Goal: Task Accomplishment & Management: Use online tool/utility

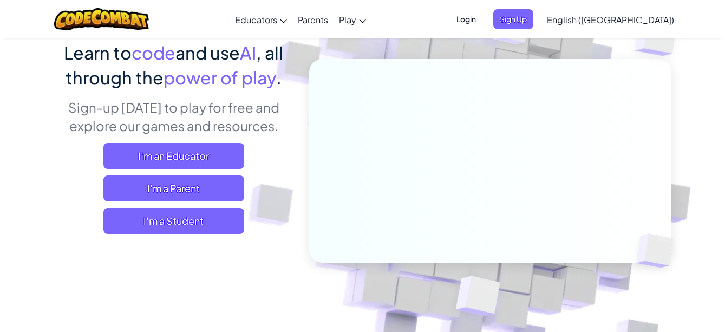
scroll to position [108, 0]
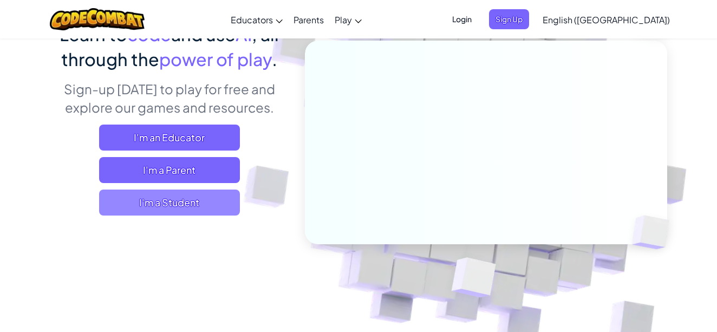
click at [192, 196] on span "I'm a Student" at bounding box center [169, 202] width 141 height 26
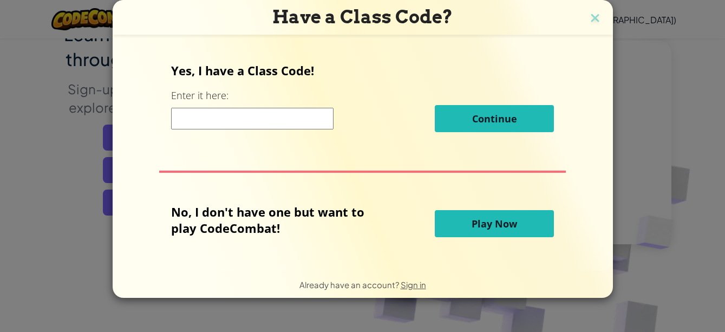
click at [273, 124] on input at bounding box center [252, 119] width 162 height 22
drag, startPoint x: 601, startPoint y: 15, endPoint x: 568, endPoint y: 52, distance: 49.8
click at [601, 15] on h3 "Have a Class Code?" at bounding box center [363, 17] width 484 height 22
click at [592, 17] on img at bounding box center [595, 19] width 14 height 16
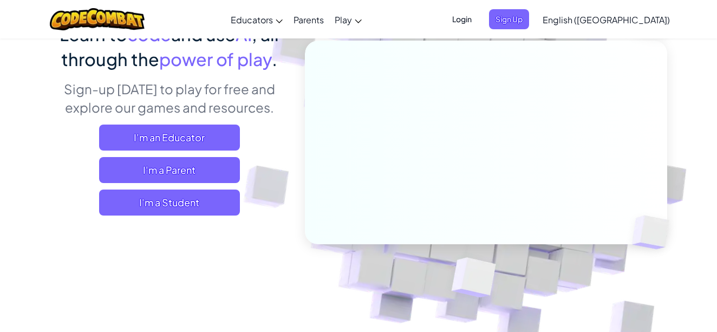
click at [478, 17] on span "Login" at bounding box center [461, 19] width 32 height 20
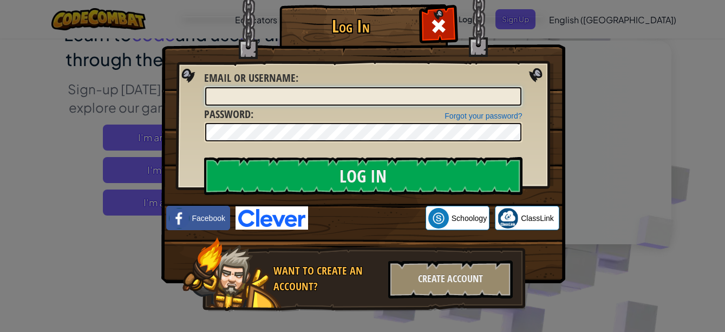
click at [280, 96] on input "Email or Username :" at bounding box center [363, 96] width 316 height 18
click at [444, 25] on div at bounding box center [438, 25] width 34 height 34
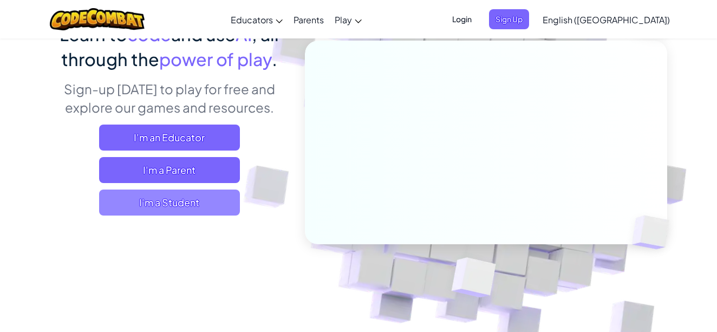
click at [211, 202] on span "I'm a Student" at bounding box center [169, 202] width 141 height 26
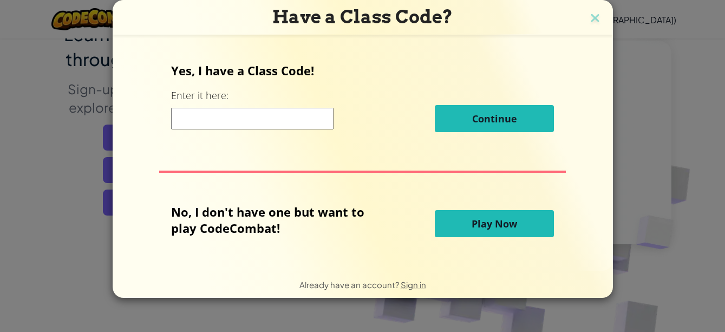
click at [477, 221] on span "Play Now" at bounding box center [493, 223] width 45 height 13
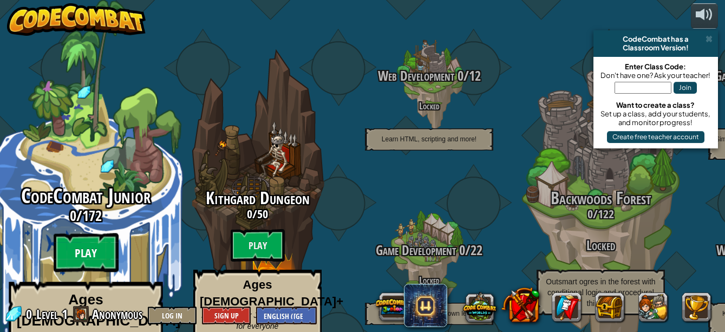
click at [108, 244] on btn "Play" at bounding box center [86, 252] width 65 height 39
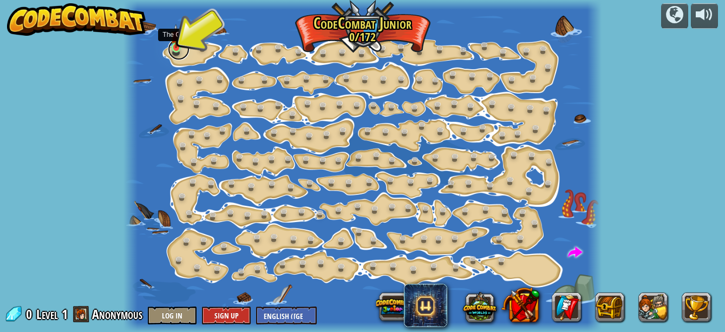
click at [176, 50] on link at bounding box center [179, 49] width 22 height 22
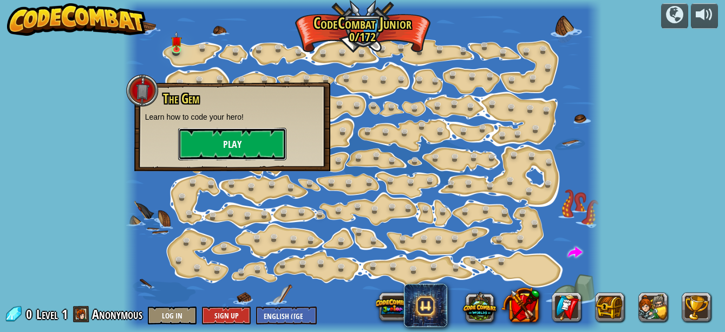
click at [248, 140] on button "Play" at bounding box center [232, 144] width 108 height 32
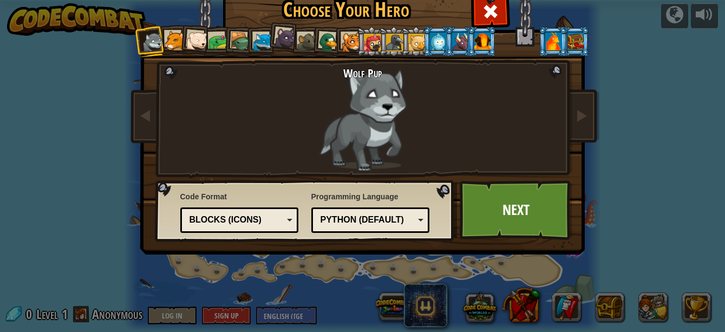
click at [172, 40] on div at bounding box center [175, 41] width 20 height 20
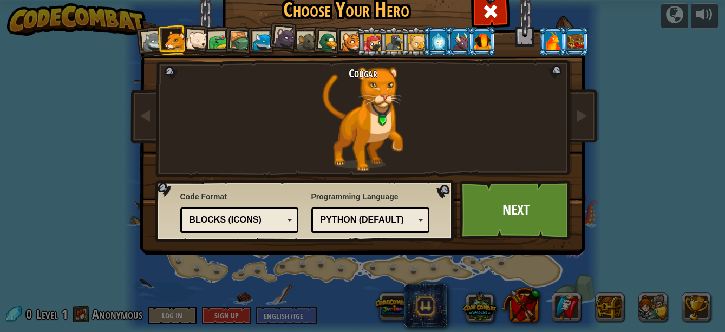
drag, startPoint x: 185, startPoint y: 37, endPoint x: 194, endPoint y: 42, distance: 10.2
click at [186, 37] on div at bounding box center [197, 41] width 22 height 22
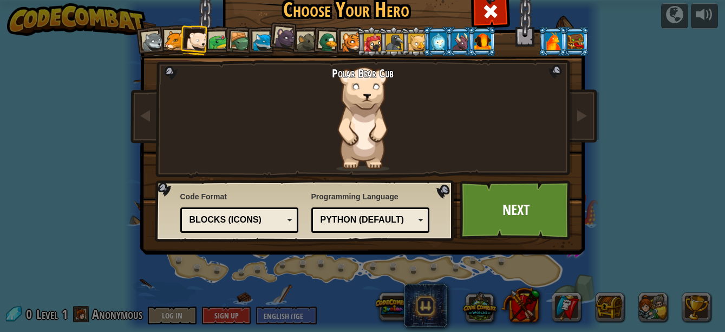
click at [215, 49] on div at bounding box center [219, 42] width 20 height 20
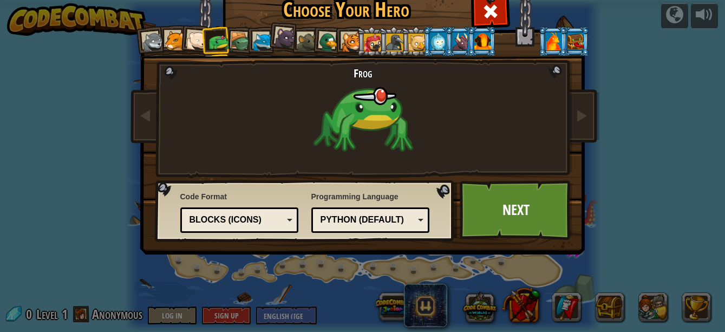
click at [234, 45] on div at bounding box center [241, 42] width 21 height 21
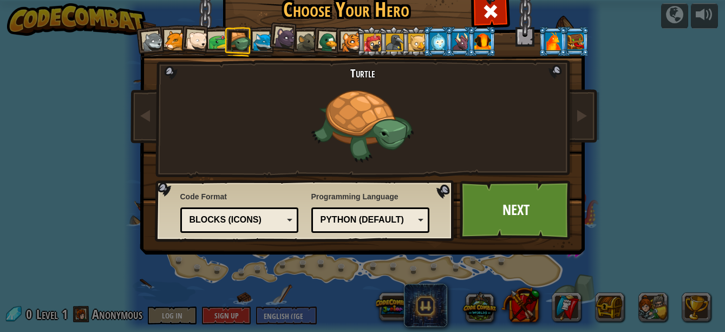
click at [262, 45] on div at bounding box center [263, 42] width 20 height 20
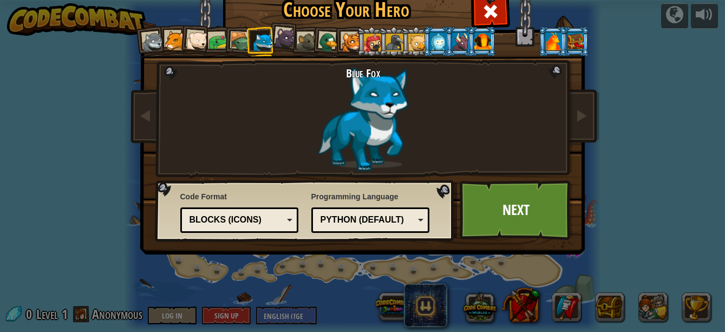
click at [275, 40] on div at bounding box center [285, 38] width 22 height 22
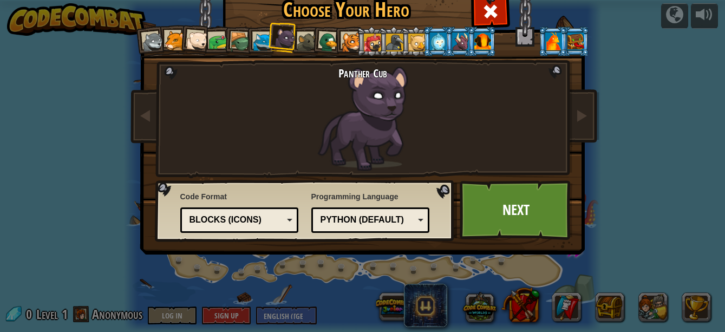
drag, startPoint x: 301, startPoint y: 35, endPoint x: 310, endPoint y: 33, distance: 8.8
click at [302, 35] on div at bounding box center [307, 42] width 20 height 20
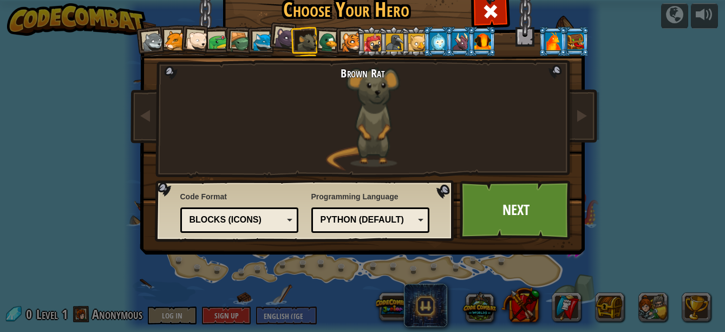
click at [327, 31] on li at bounding box center [327, 40] width 31 height 31
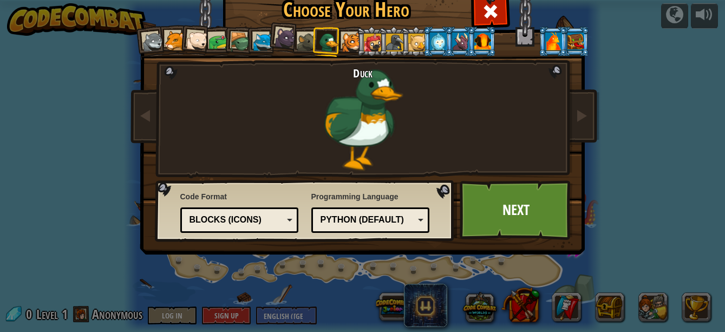
click at [365, 34] on div at bounding box center [372, 42] width 17 height 17
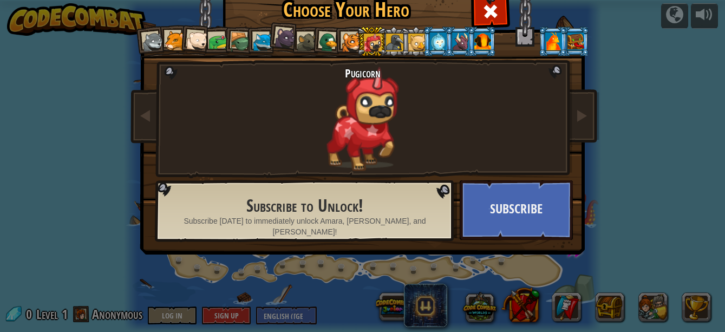
click at [359, 34] on li at bounding box center [371, 42] width 29 height 30
click at [430, 36] on div at bounding box center [438, 40] width 17 height 17
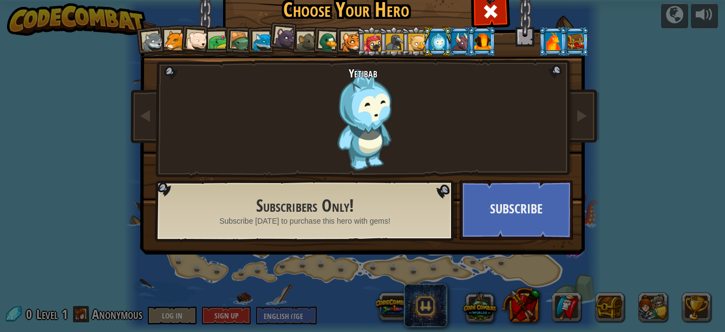
click at [147, 45] on div at bounding box center [153, 42] width 22 height 22
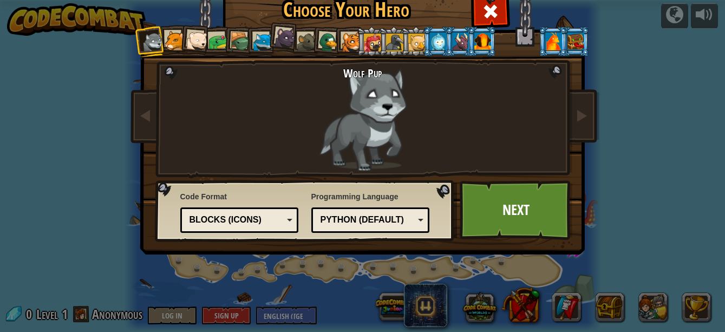
click at [432, 38] on div at bounding box center [438, 40] width 17 height 17
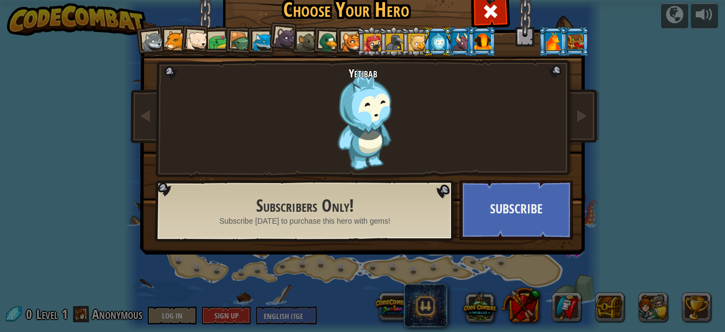
click at [233, 35] on div at bounding box center [241, 42] width 21 height 21
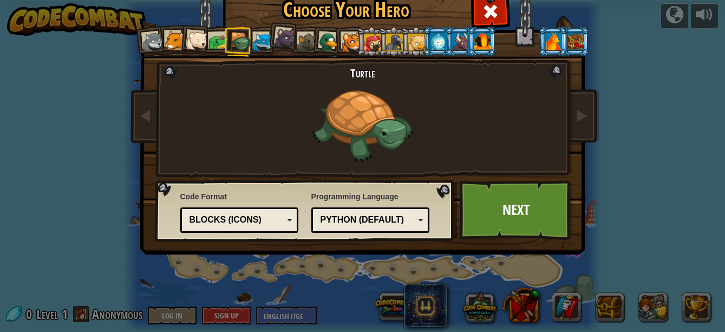
click at [216, 32] on div at bounding box center [219, 42] width 20 height 20
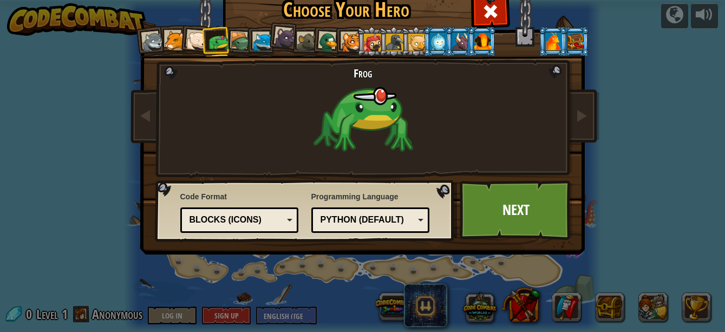
click at [167, 41] on div at bounding box center [175, 41] width 20 height 20
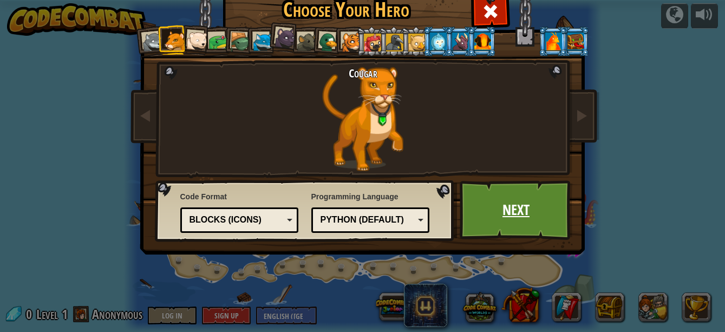
click at [513, 188] on link "Next" at bounding box center [515, 210] width 113 height 60
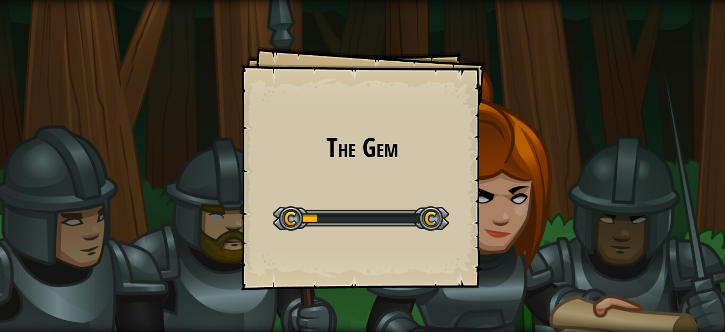
click at [521, 204] on div "The Gem Goals Start Level Error loading from server. Try refreshing the page. Y…" at bounding box center [362, 166] width 725 height 332
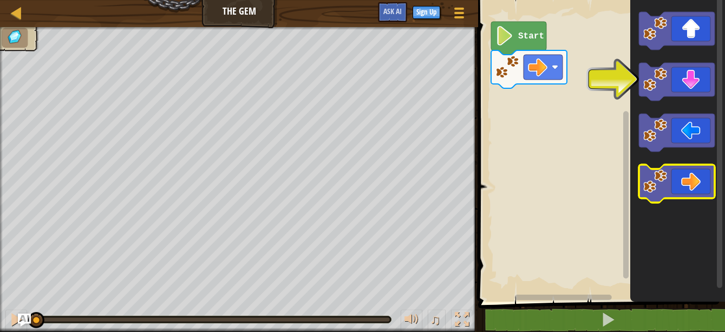
click at [705, 176] on icon "Blockly Workspace" at bounding box center [677, 184] width 76 height 38
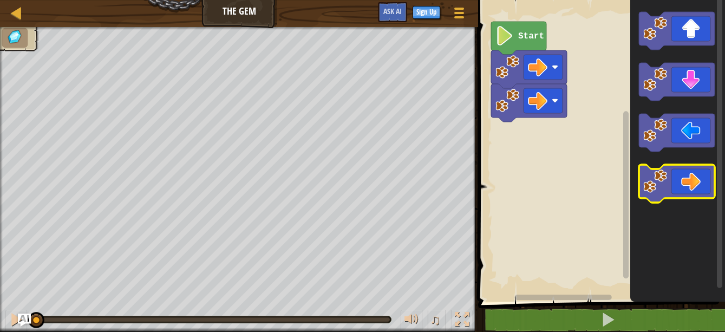
click at [705, 175] on icon "Blockly Workspace" at bounding box center [677, 184] width 76 height 38
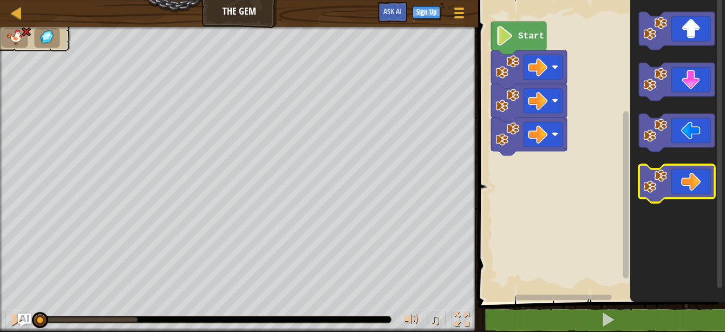
click at [704, 174] on icon "Blockly Workspace" at bounding box center [677, 184] width 76 height 38
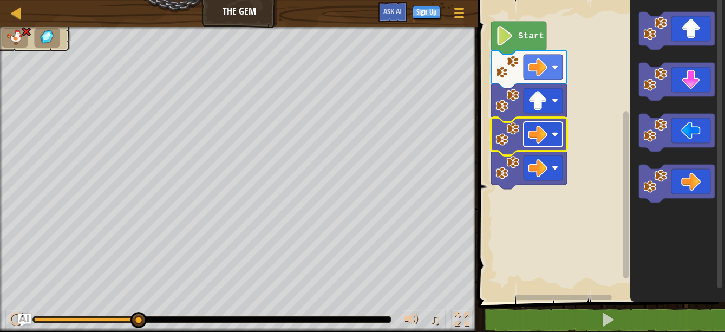
click at [555, 129] on rect "Blockly Workspace" at bounding box center [542, 134] width 39 height 25
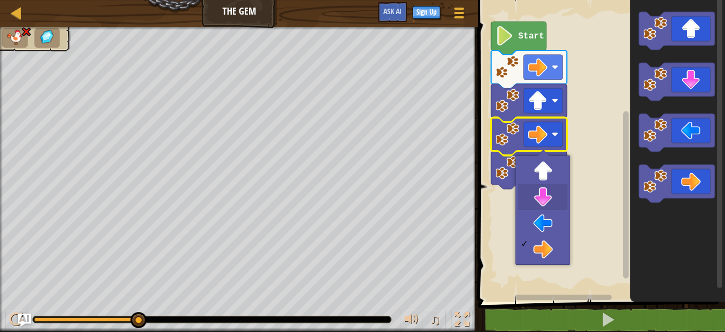
drag, startPoint x: 549, startPoint y: 192, endPoint x: 545, endPoint y: 187, distance: 6.2
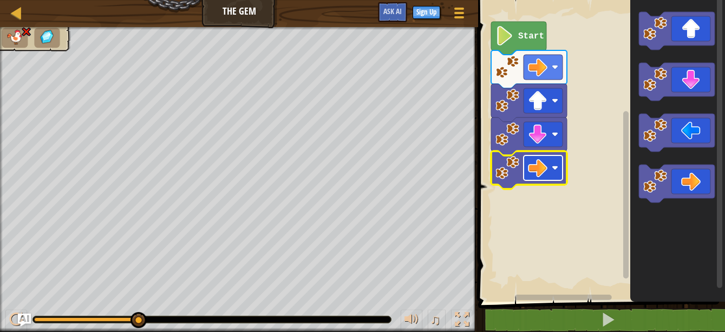
click at [551, 159] on rect "Blockly Workspace" at bounding box center [542, 167] width 39 height 25
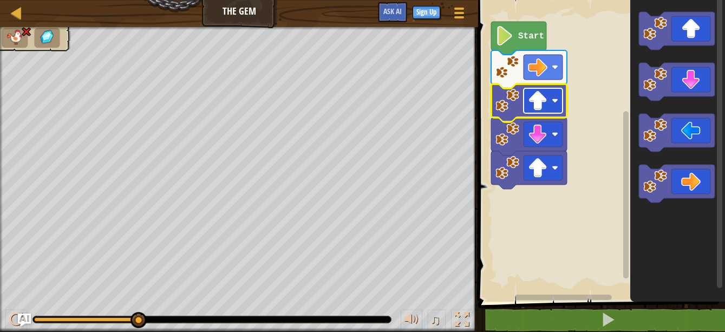
click at [551, 97] on rect "Blockly Workspace" at bounding box center [542, 100] width 39 height 25
click at [550, 102] on rect "Blockly Workspace" at bounding box center [542, 100] width 39 height 25
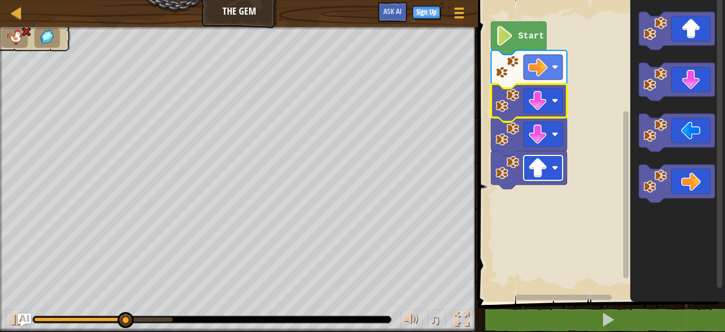
click at [558, 165] on image "Blockly Workspace" at bounding box center [554, 168] width 6 height 6
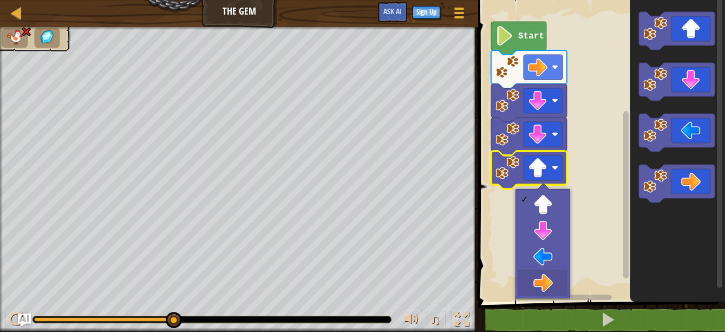
drag, startPoint x: 537, startPoint y: 279, endPoint x: 536, endPoint y: 274, distance: 5.5
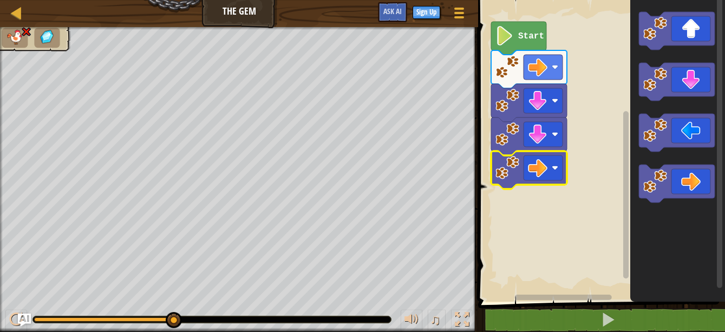
click at [542, 263] on rect "Blockly Workspace" at bounding box center [600, 148] width 250 height 307
click at [540, 168] on image "Blockly Workspace" at bounding box center [537, 167] width 19 height 19
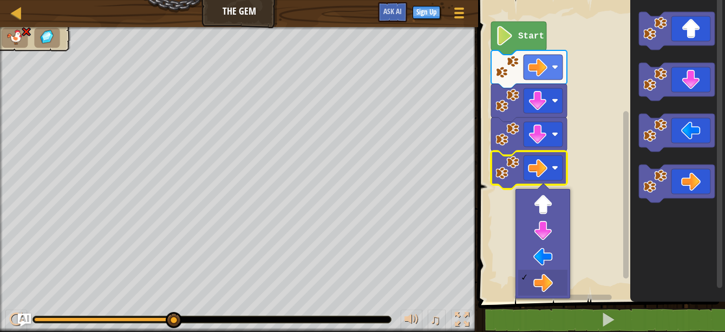
drag, startPoint x: 541, startPoint y: 272, endPoint x: 541, endPoint y: 259, distance: 13.0
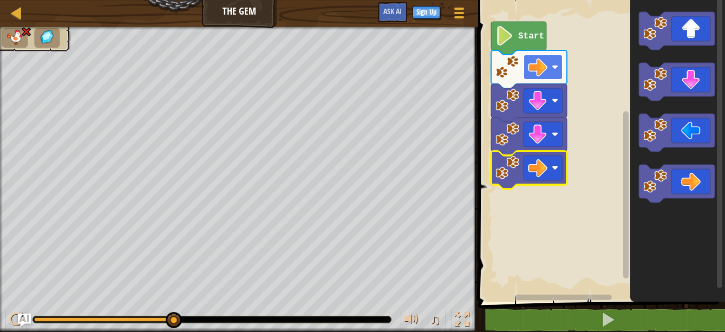
click at [549, 73] on rect "Blockly Workspace" at bounding box center [542, 67] width 39 height 25
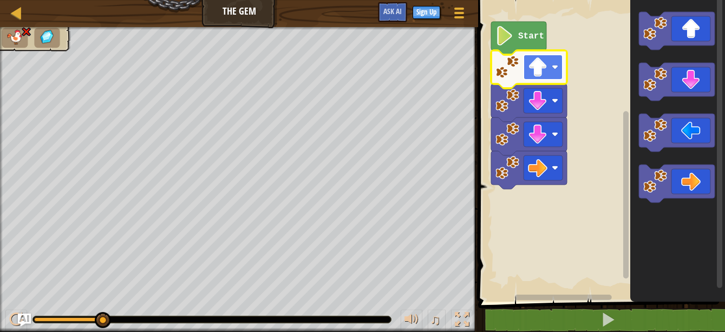
click at [551, 67] on rect "Blockly Workspace" at bounding box center [542, 67] width 39 height 25
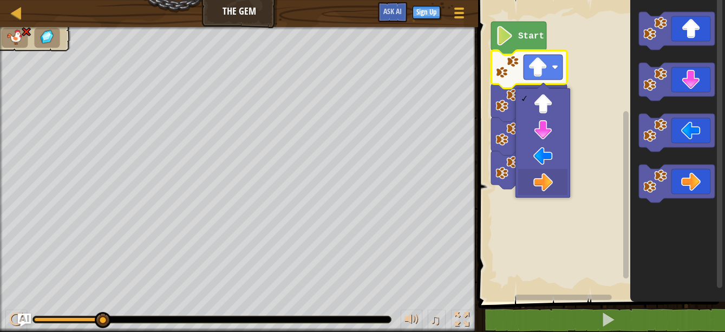
drag, startPoint x: 540, startPoint y: 178, endPoint x: 540, endPoint y: 167, distance: 10.8
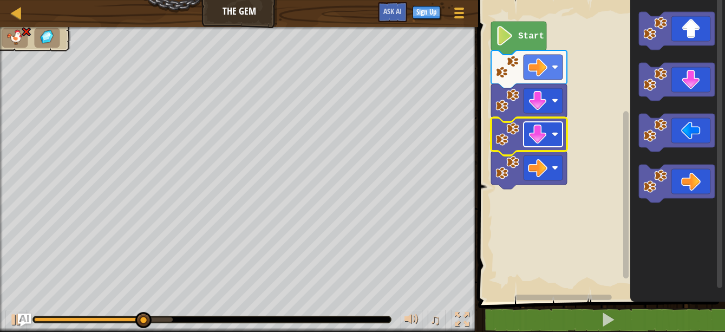
click at [556, 133] on image "Blockly Workspace" at bounding box center [554, 134] width 6 height 6
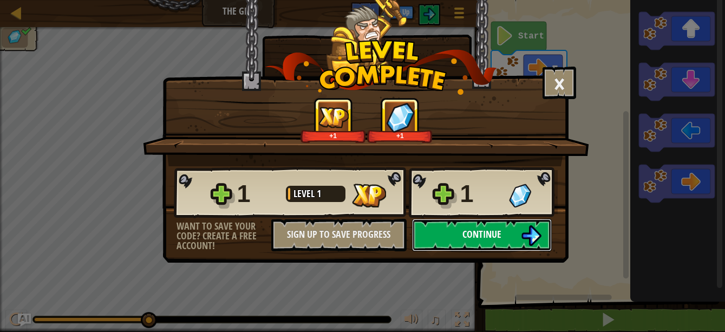
click at [518, 225] on button "Continue" at bounding box center [482, 235] width 140 height 32
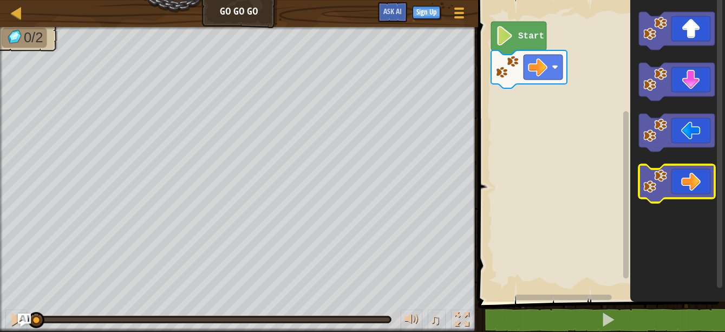
click at [698, 167] on icon "Blockly Workspace" at bounding box center [677, 184] width 76 height 38
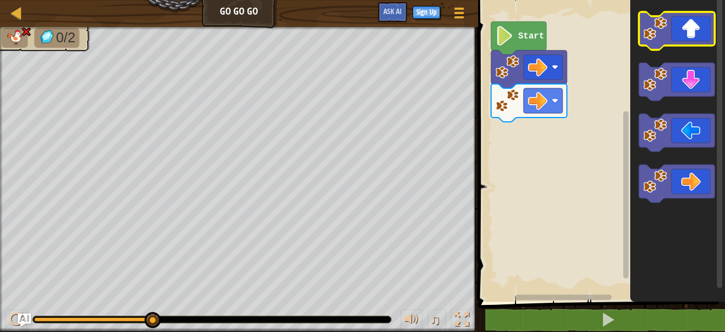
click at [693, 38] on icon "Blockly Workspace" at bounding box center [677, 31] width 76 height 38
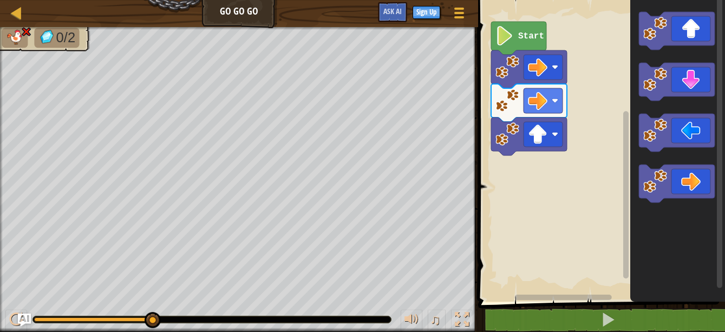
click at [507, 41] on image "Blockly Workspace" at bounding box center [504, 35] width 18 height 19
click at [573, 99] on rect "Blockly Workspace" at bounding box center [600, 148] width 250 height 307
click at [547, 131] on image "Blockly Workspace" at bounding box center [537, 133] width 19 height 19
click at [693, 183] on icon "Blockly Workspace" at bounding box center [677, 184] width 76 height 38
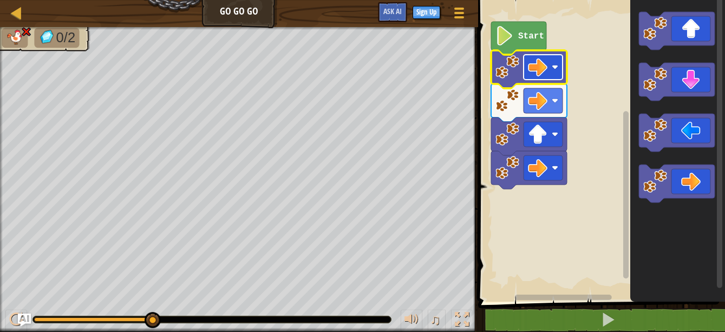
click at [534, 73] on image "Blockly Workspace" at bounding box center [537, 66] width 19 height 19
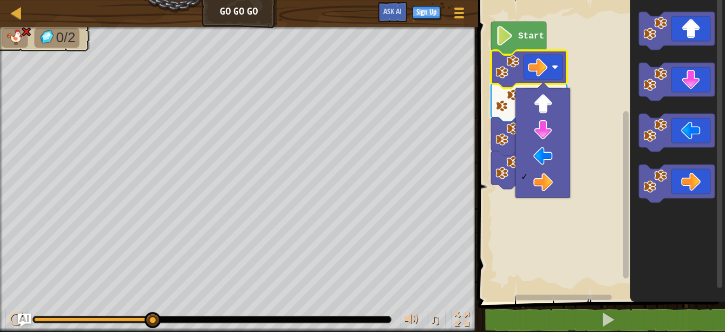
click at [589, 124] on rect "Blockly Workspace" at bounding box center [600, 148] width 250 height 307
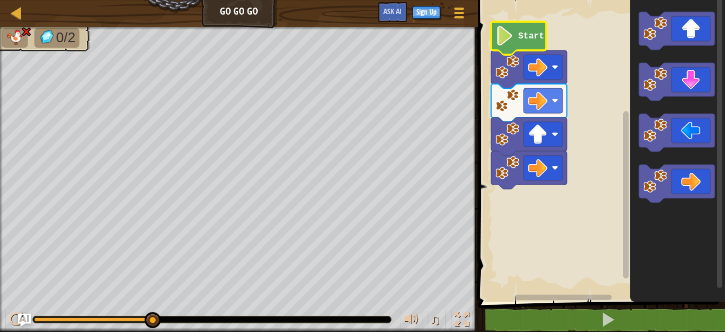
click at [505, 31] on image "Blockly Workspace" at bounding box center [504, 35] width 18 height 19
click at [515, 38] on icon "Blockly Workspace" at bounding box center [518, 38] width 55 height 33
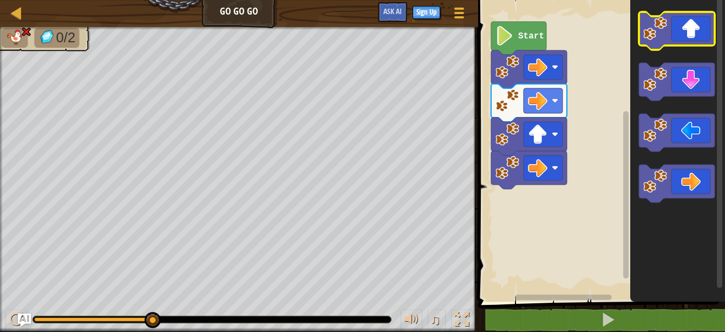
click at [681, 40] on icon "Blockly Workspace" at bounding box center [677, 31] width 76 height 38
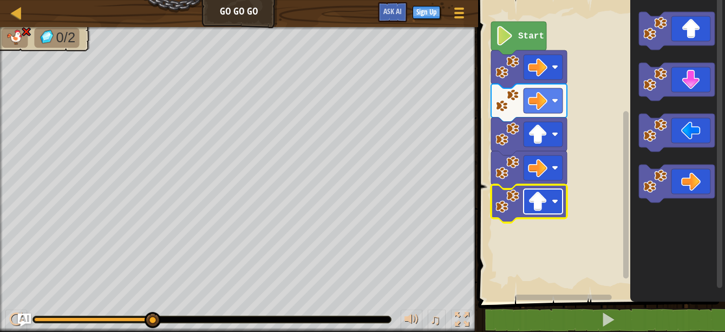
click at [551, 195] on rect "Blockly Workspace" at bounding box center [542, 201] width 39 height 25
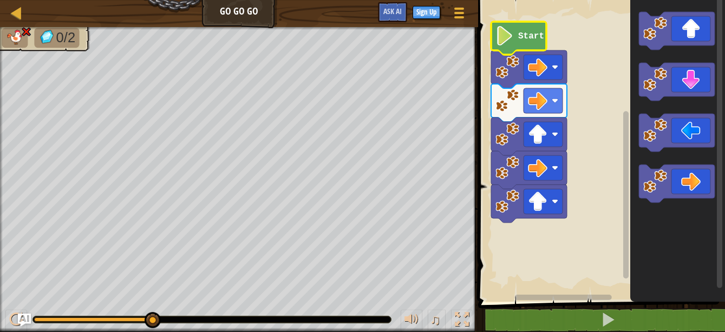
click at [508, 35] on image "Blockly Workspace" at bounding box center [504, 35] width 18 height 19
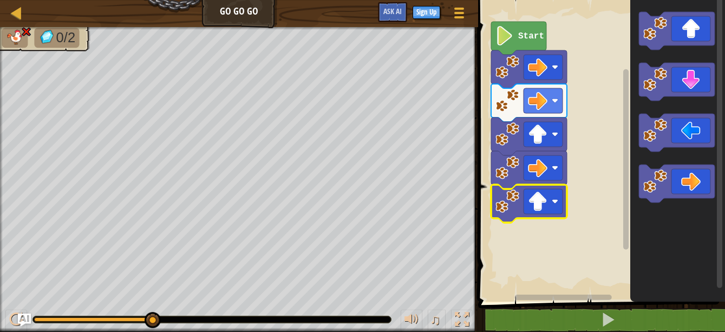
click at [553, 189] on rect "Blockly Workspace" at bounding box center [542, 201] width 39 height 25
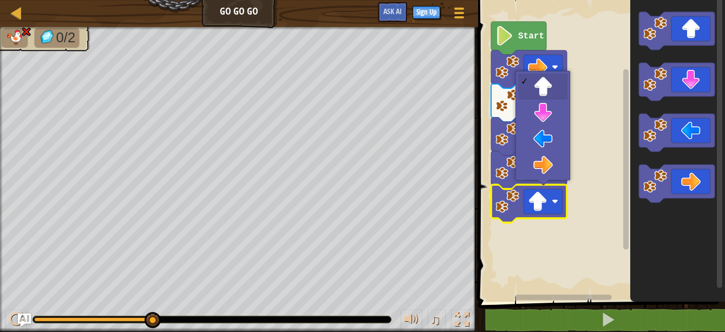
click at [586, 202] on rect "Blockly Workspace" at bounding box center [600, 148] width 250 height 307
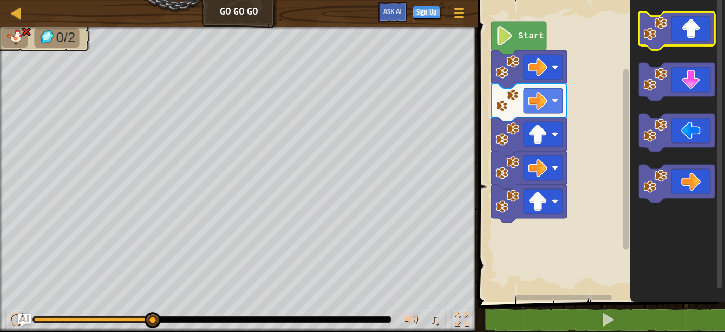
click at [690, 34] on icon "Blockly Workspace" at bounding box center [677, 31] width 76 height 38
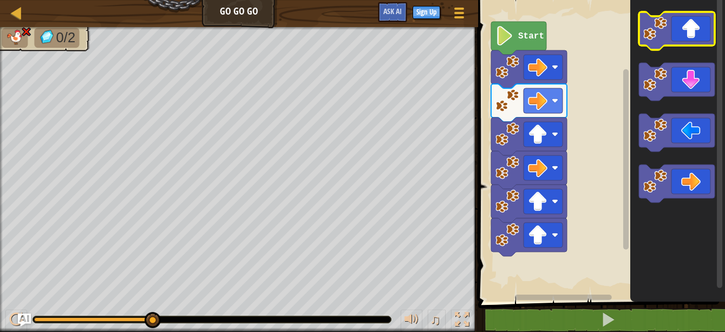
click at [705, 27] on icon "Blockly Workspace" at bounding box center [677, 31] width 76 height 38
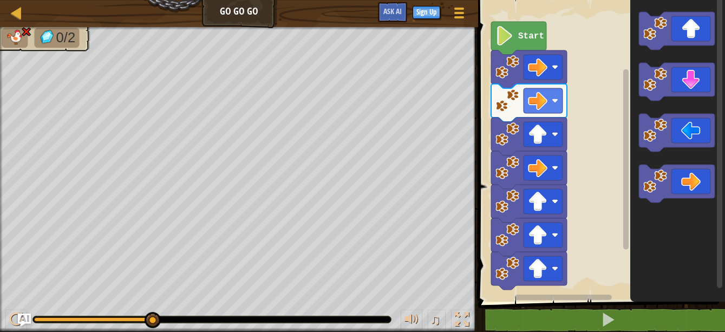
click at [501, 99] on image "Blockly Workspace" at bounding box center [507, 101] width 24 height 24
click at [509, 74] on image "Blockly Workspace" at bounding box center [507, 67] width 24 height 24
click at [508, 39] on image "Blockly Workspace" at bounding box center [504, 35] width 18 height 19
click at [508, 38] on image "Blockly Workspace" at bounding box center [504, 35] width 18 height 19
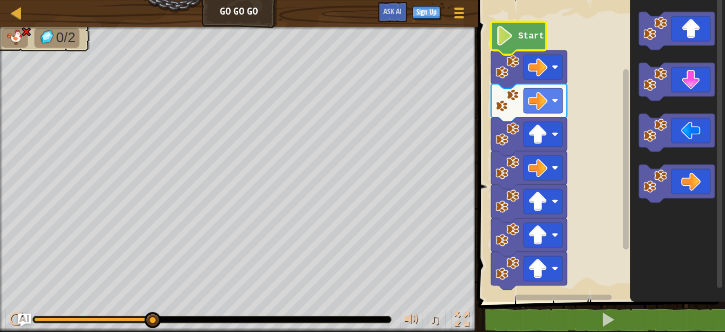
click at [503, 36] on image "Blockly Workspace" at bounding box center [504, 35] width 18 height 19
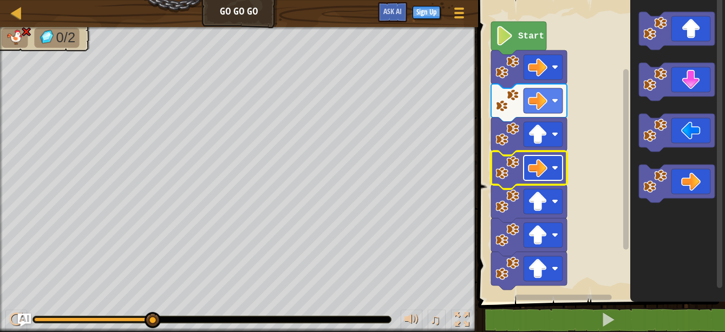
click at [549, 171] on rect "Blockly Workspace" at bounding box center [542, 167] width 39 height 25
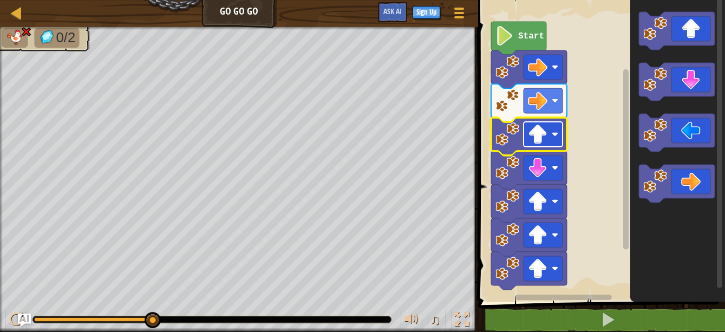
click at [548, 134] on rect "Blockly Workspace" at bounding box center [542, 134] width 39 height 25
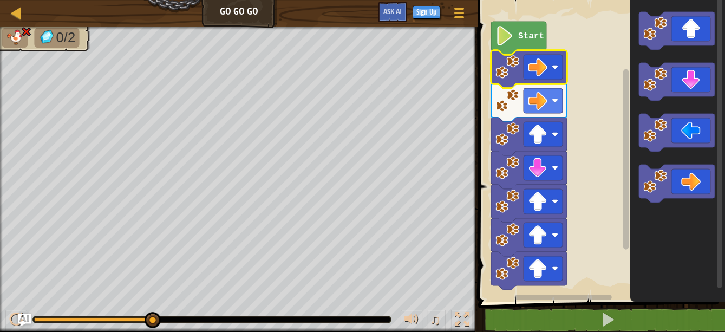
click at [532, 83] on icon "Blockly Workspace" at bounding box center [529, 69] width 76 height 38
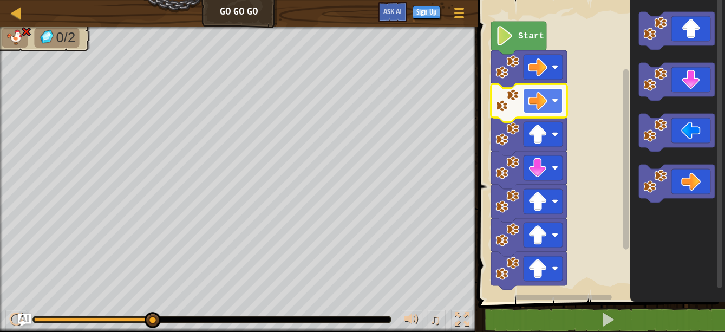
click at [540, 99] on image "Blockly Workspace" at bounding box center [537, 100] width 19 height 19
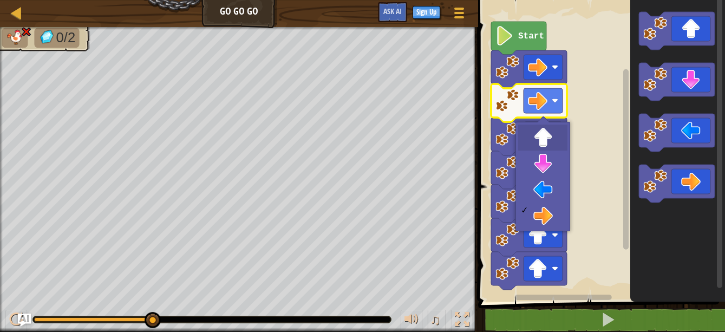
drag, startPoint x: 540, startPoint y: 126, endPoint x: 536, endPoint y: 85, distance: 41.4
click at [539, 122] on div at bounding box center [542, 176] width 55 height 109
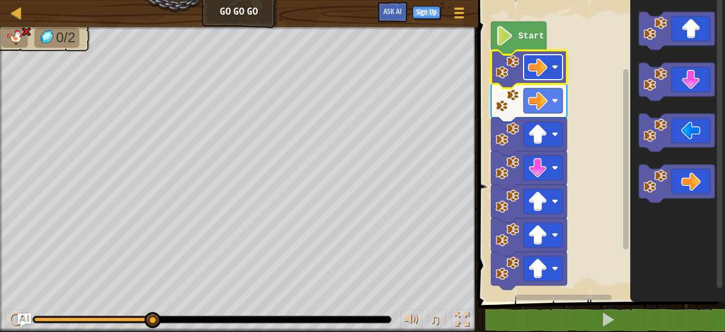
click at [538, 77] on rect "Blockly Workspace" at bounding box center [542, 67] width 39 height 25
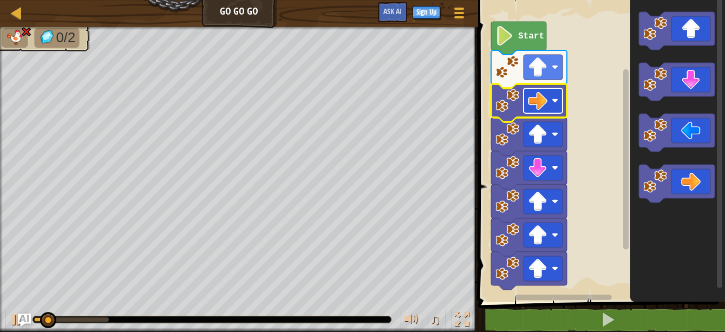
click at [546, 103] on image "Blockly Workspace" at bounding box center [537, 100] width 19 height 19
click at [544, 104] on image "Blockly Workspace" at bounding box center [537, 100] width 19 height 19
click at [548, 97] on rect "Blockly Workspace" at bounding box center [542, 100] width 39 height 25
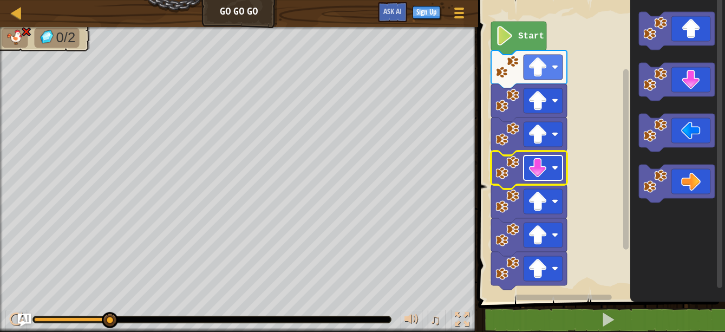
click at [550, 165] on rect "Blockly Workspace" at bounding box center [542, 167] width 39 height 25
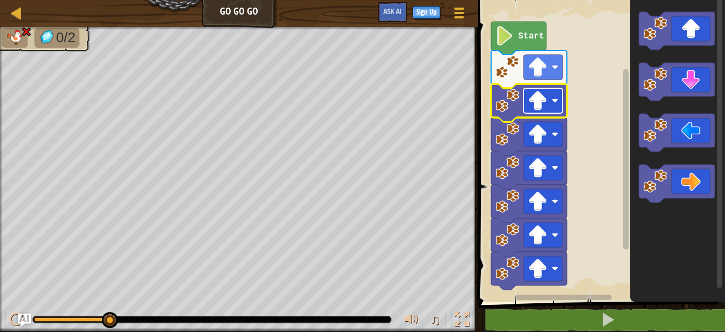
click at [539, 103] on image "Blockly Workspace" at bounding box center [537, 100] width 19 height 19
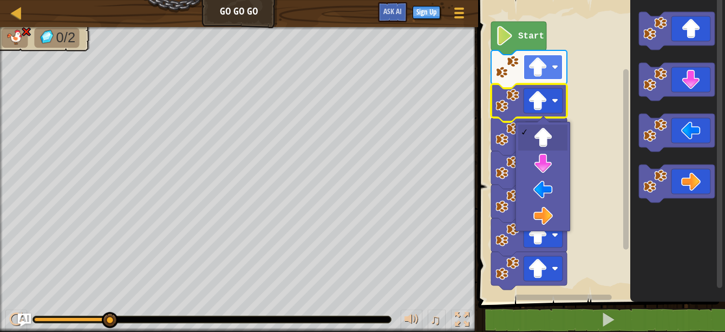
click at [538, 75] on image "Blockly Workspace" at bounding box center [537, 66] width 19 height 19
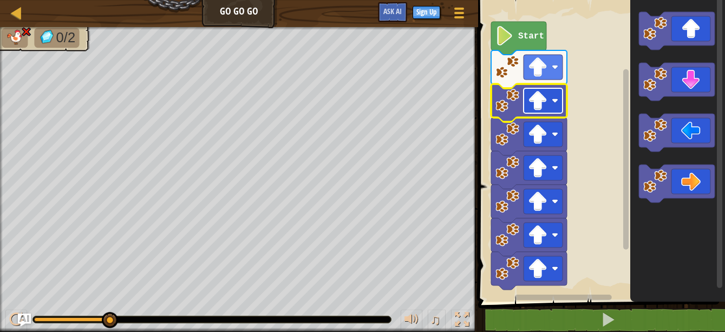
click at [537, 97] on image "Blockly Workspace" at bounding box center [537, 100] width 19 height 19
click at [546, 105] on image "Blockly Workspace" at bounding box center [537, 100] width 19 height 19
click at [557, 108] on rect "Blockly Workspace" at bounding box center [542, 100] width 39 height 25
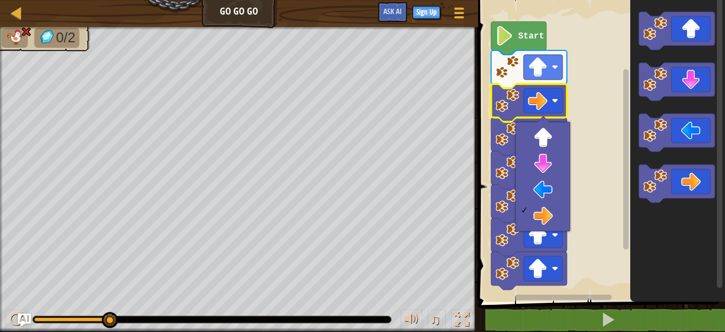
click at [577, 109] on rect "Blockly Workspace" at bounding box center [600, 148] width 250 height 307
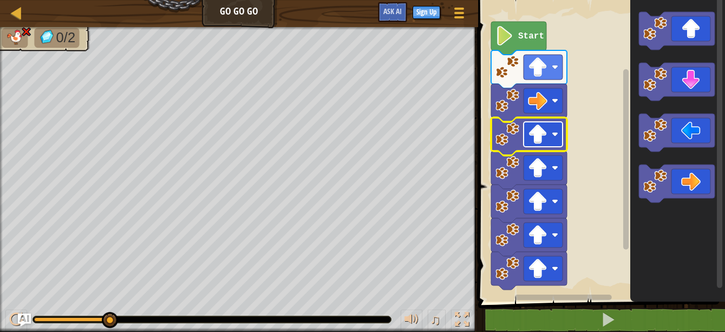
click at [553, 135] on image "Blockly Workspace" at bounding box center [554, 134] width 6 height 6
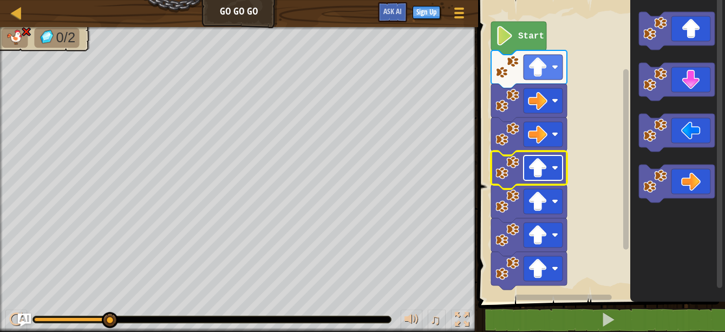
click at [548, 162] on rect "Blockly Workspace" at bounding box center [542, 167] width 39 height 25
click at [542, 142] on image "Blockly Workspace" at bounding box center [537, 133] width 19 height 19
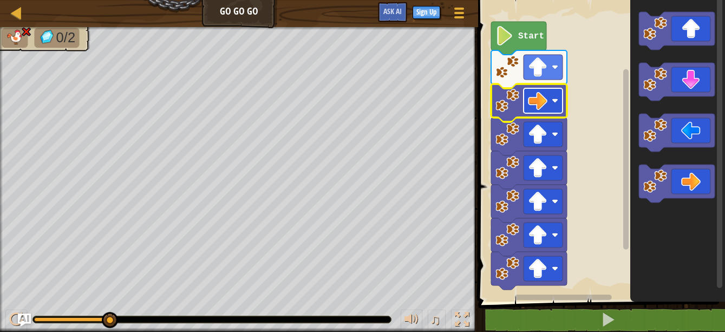
click at [545, 91] on image "Blockly Workspace" at bounding box center [537, 100] width 19 height 19
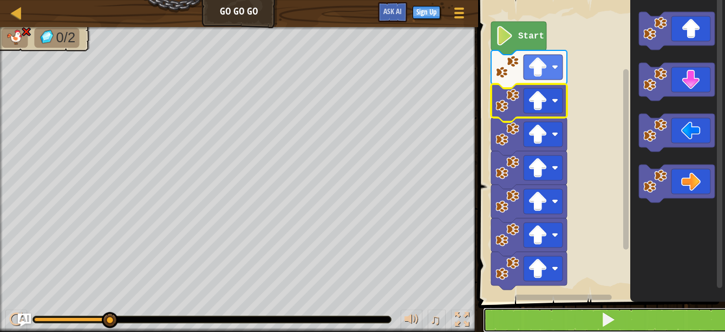
click at [616, 317] on button at bounding box center [608, 319] width 250 height 25
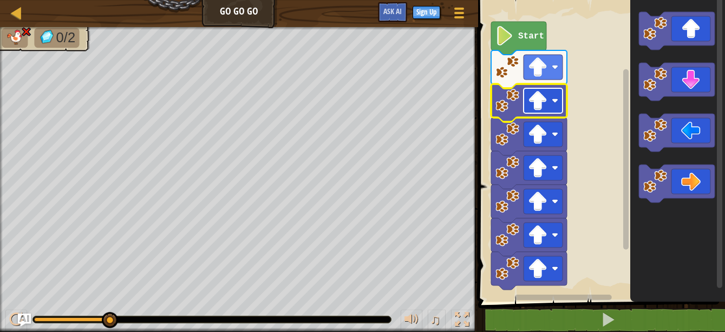
click at [550, 113] on rect "Blockly Workspace" at bounding box center [542, 100] width 39 height 25
click at [543, 143] on image "Blockly Workspace" at bounding box center [537, 133] width 19 height 19
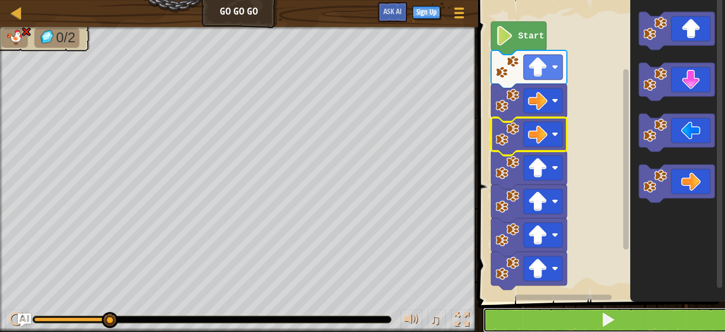
click at [582, 319] on button at bounding box center [608, 319] width 250 height 25
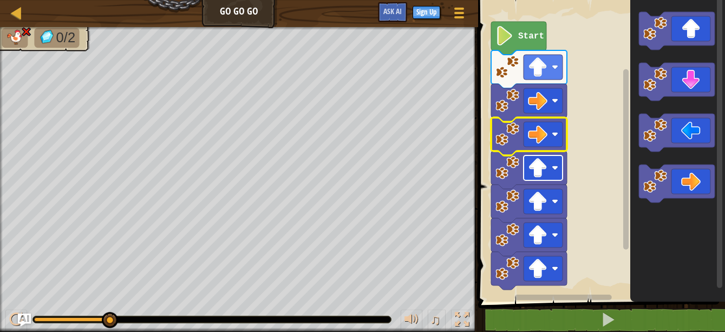
click at [529, 162] on image "Blockly Workspace" at bounding box center [537, 167] width 19 height 19
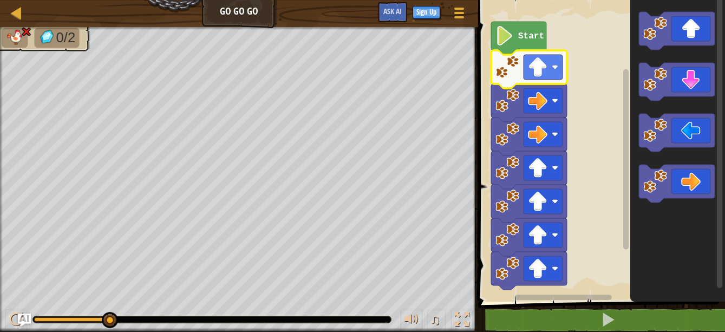
click at [537, 80] on g "Blockly Workspace" at bounding box center [529, 169] width 76 height 239
click at [556, 68] on image "Blockly Workspace" at bounding box center [554, 67] width 6 height 6
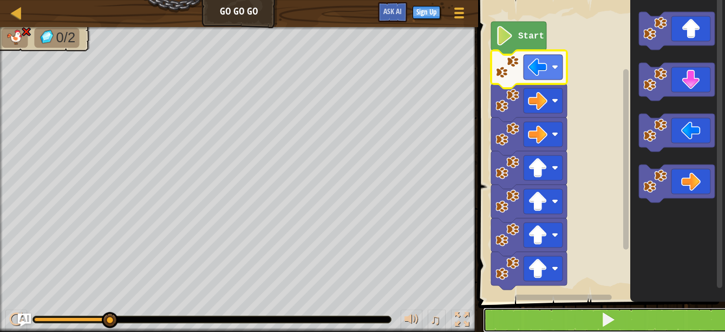
click at [608, 308] on button at bounding box center [608, 319] width 250 height 25
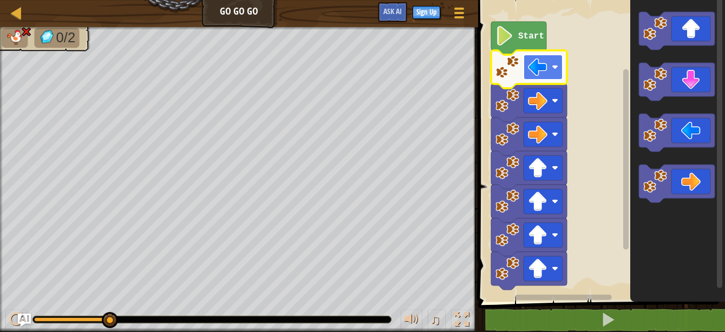
click at [554, 61] on rect "Blockly Workspace" at bounding box center [542, 67] width 39 height 25
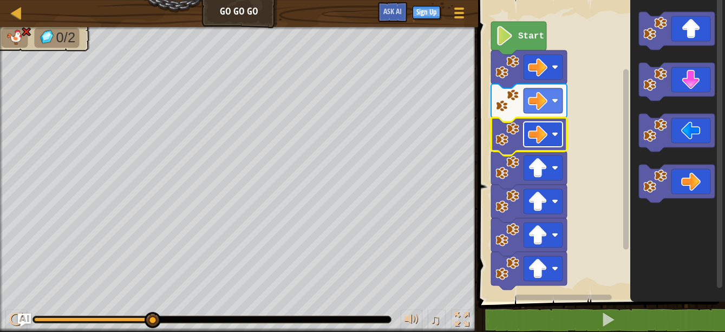
click at [551, 139] on rect "Blockly Workspace" at bounding box center [542, 134] width 39 height 25
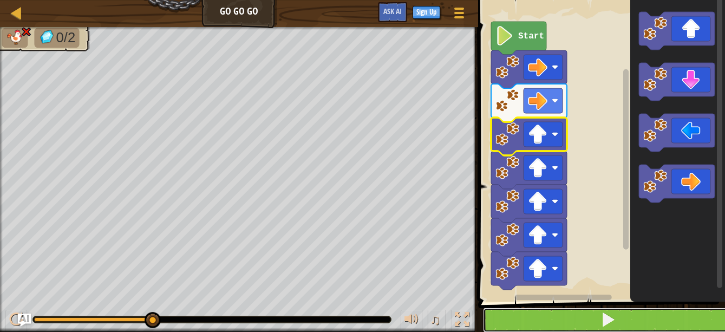
click at [601, 317] on span at bounding box center [607, 319] width 15 height 15
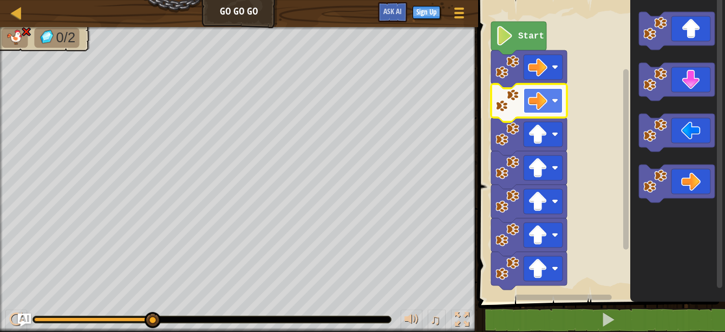
click at [551, 100] on rect "Blockly Workspace" at bounding box center [542, 100] width 39 height 25
click at [556, 97] on image "Blockly Workspace" at bounding box center [554, 100] width 6 height 6
click at [552, 97] on g "Blockly Workspace" at bounding box center [542, 100] width 39 height 25
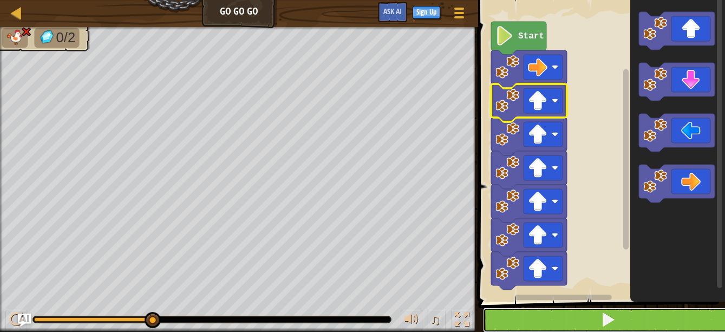
click at [616, 319] on button at bounding box center [608, 319] width 250 height 25
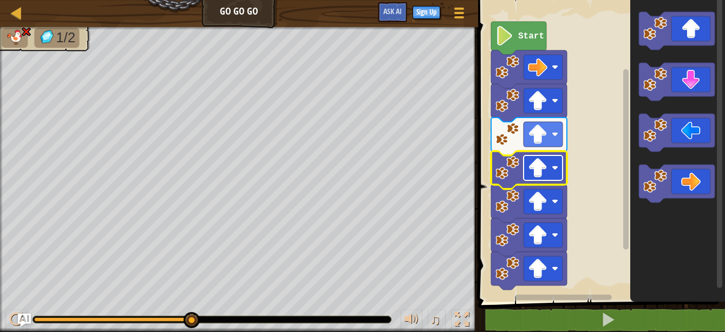
click at [534, 164] on image "Blockly Workspace" at bounding box center [537, 167] width 19 height 19
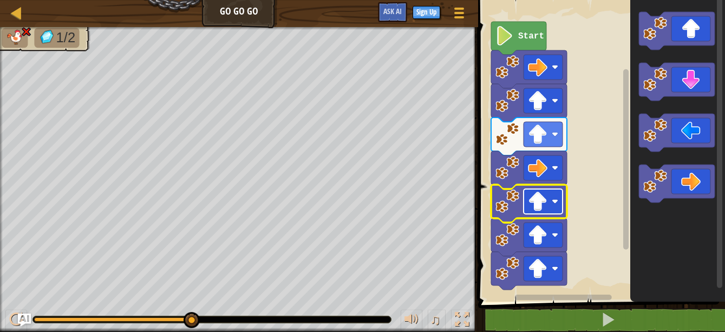
click at [547, 208] on image "Blockly Workspace" at bounding box center [537, 201] width 19 height 19
click at [556, 205] on g "Blockly Workspace" at bounding box center [542, 201] width 39 height 25
click at [550, 192] on rect "Blockly Workspace" at bounding box center [542, 201] width 39 height 25
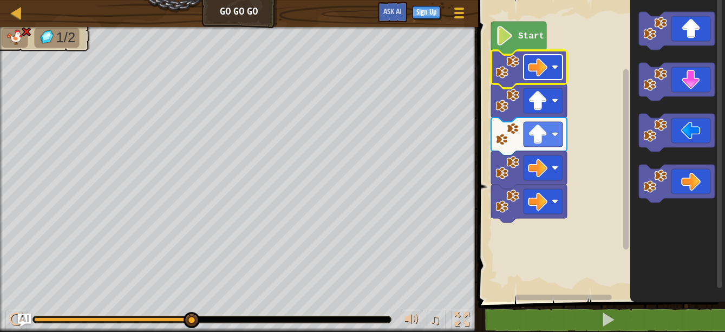
click at [528, 77] on rect "Blockly Workspace" at bounding box center [542, 67] width 39 height 25
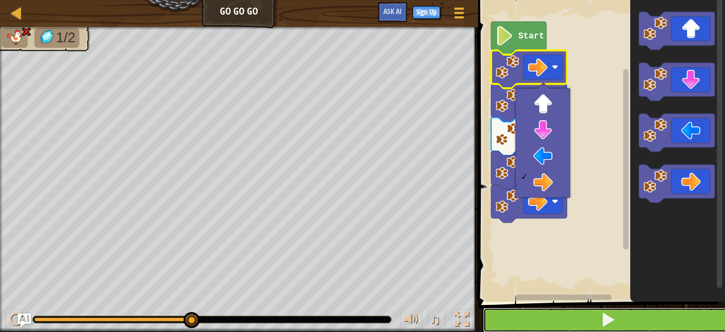
click at [600, 326] on button at bounding box center [608, 319] width 250 height 25
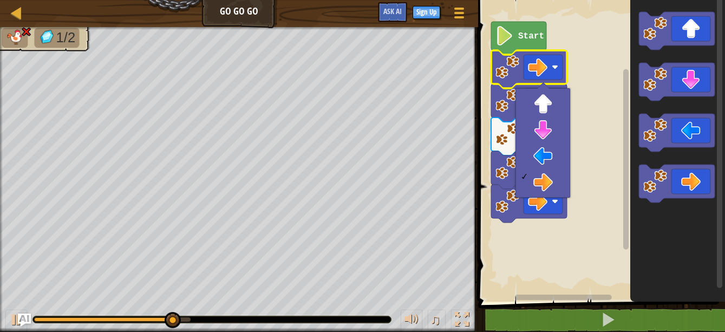
click at [581, 229] on rect "Blockly Workspace" at bounding box center [600, 148] width 250 height 307
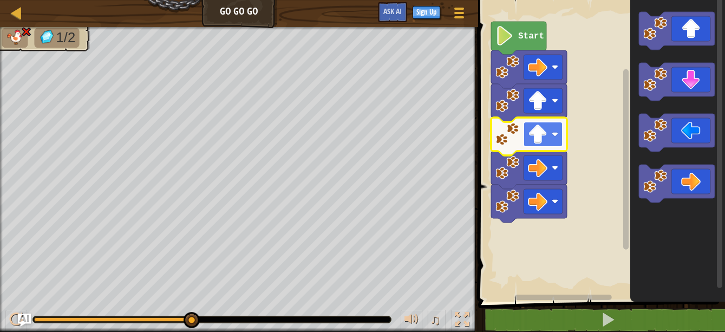
click at [560, 139] on rect "Blockly Workspace" at bounding box center [542, 134] width 39 height 25
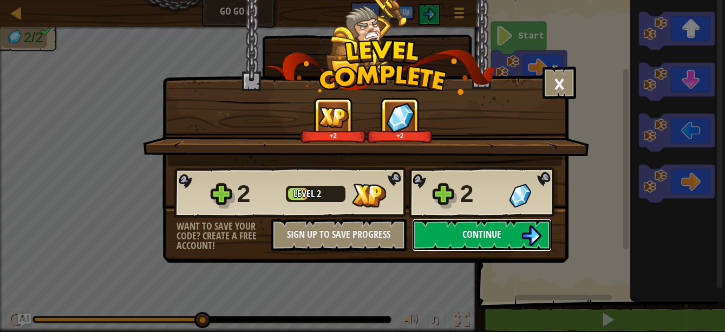
click at [480, 227] on button "Continue" at bounding box center [482, 235] width 140 height 32
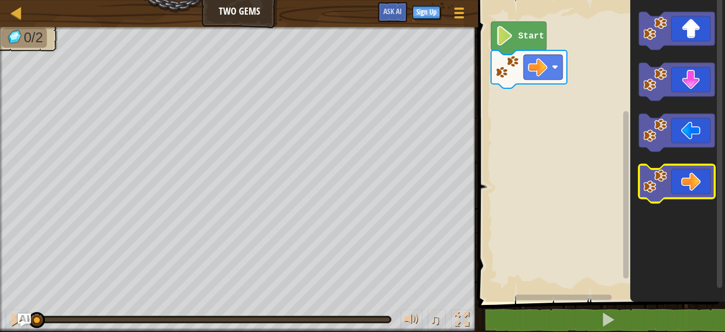
click at [694, 173] on icon "Blockly Workspace" at bounding box center [677, 184] width 76 height 38
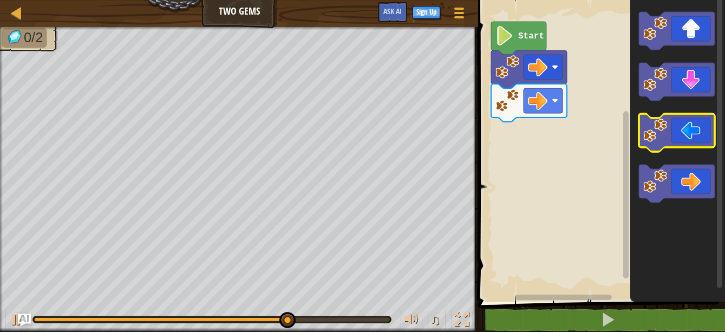
click at [686, 142] on icon "Blockly Workspace" at bounding box center [677, 133] width 76 height 38
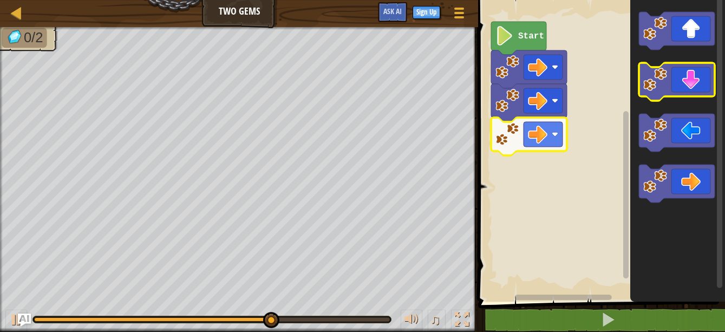
click at [680, 93] on icon "Blockly Workspace" at bounding box center [677, 82] width 76 height 38
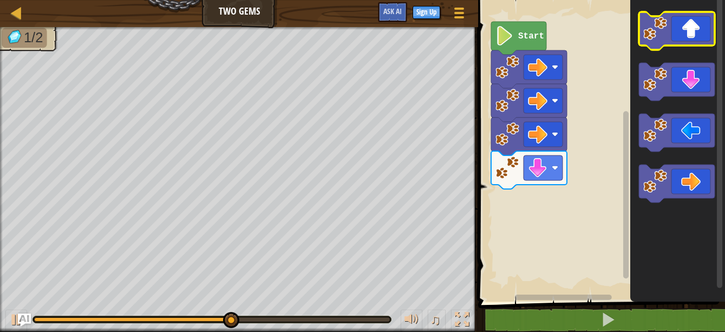
click at [688, 40] on icon "Blockly Workspace" at bounding box center [677, 31] width 76 height 38
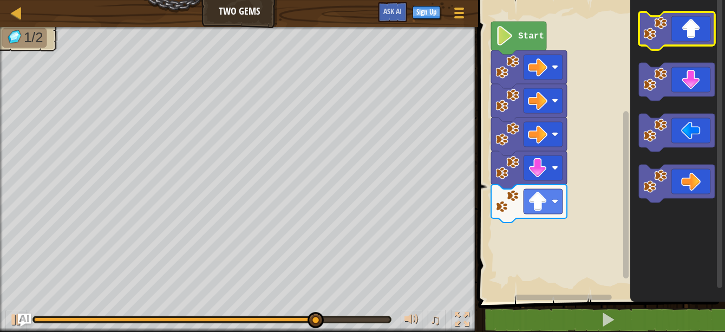
click at [668, 37] on icon "Blockly Workspace" at bounding box center [677, 31] width 76 height 38
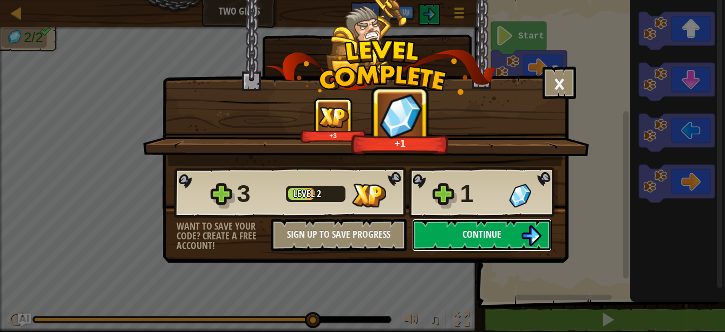
click at [525, 227] on img at bounding box center [531, 235] width 21 height 21
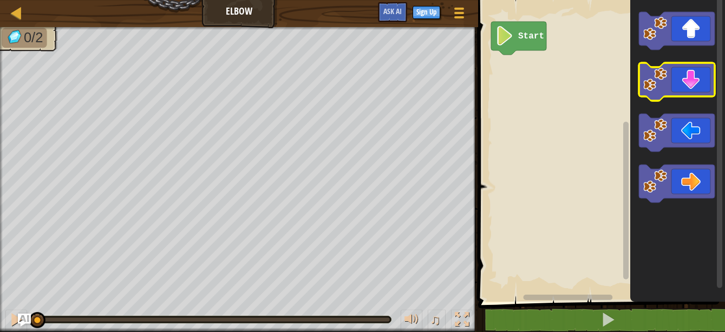
click at [662, 76] on image "Blockly Workspace" at bounding box center [655, 80] width 24 height 24
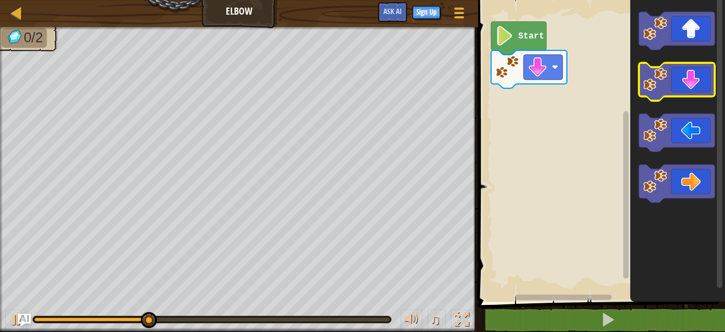
click at [662, 82] on image "Blockly Workspace" at bounding box center [655, 80] width 24 height 24
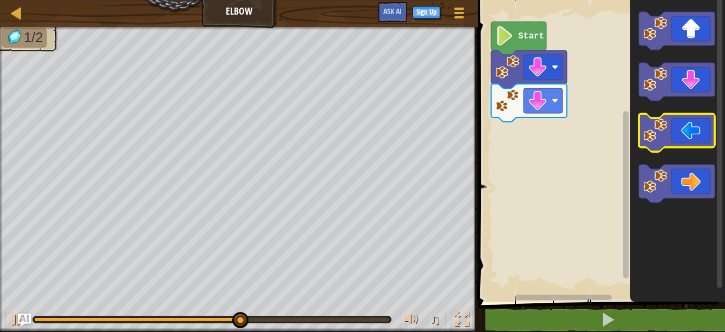
click at [680, 127] on icon "Blockly Workspace" at bounding box center [677, 133] width 76 height 38
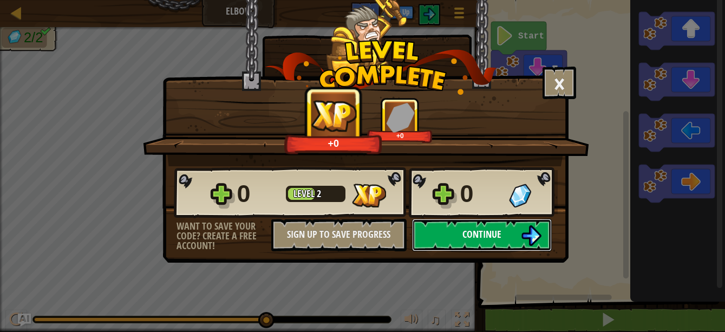
click at [488, 230] on span "Continue" at bounding box center [481, 234] width 39 height 14
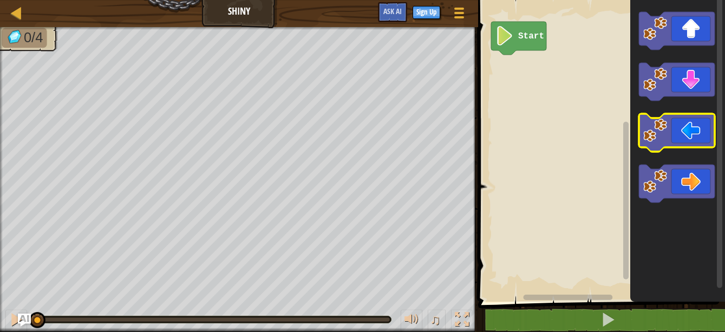
click at [678, 117] on icon "Blockly Workspace" at bounding box center [677, 133] width 76 height 38
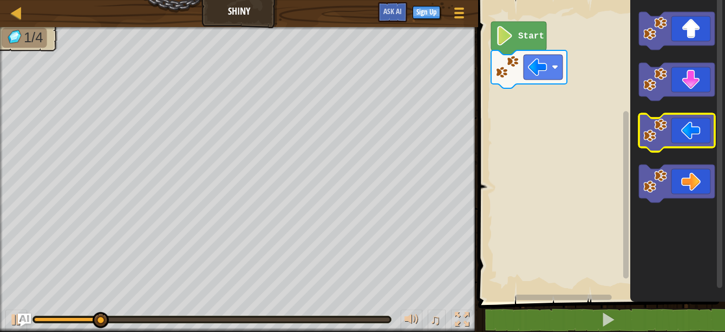
click at [675, 124] on icon "Blockly Workspace" at bounding box center [677, 133] width 76 height 38
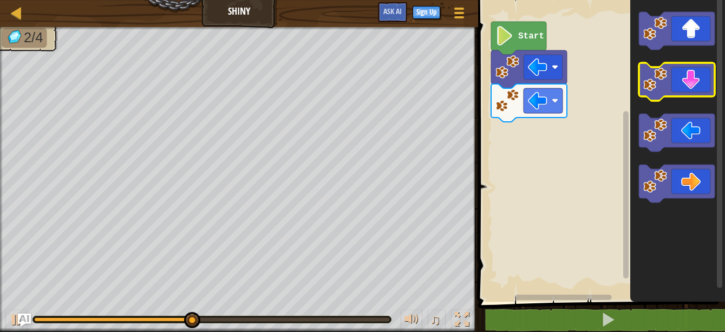
click at [681, 96] on icon "Blockly Workspace" at bounding box center [677, 82] width 76 height 38
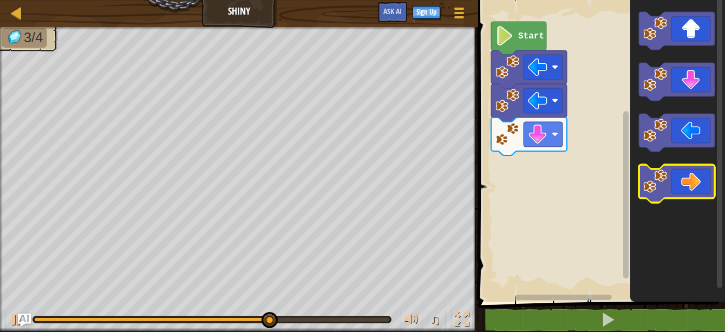
click at [690, 191] on icon "Blockly Workspace" at bounding box center [677, 184] width 76 height 38
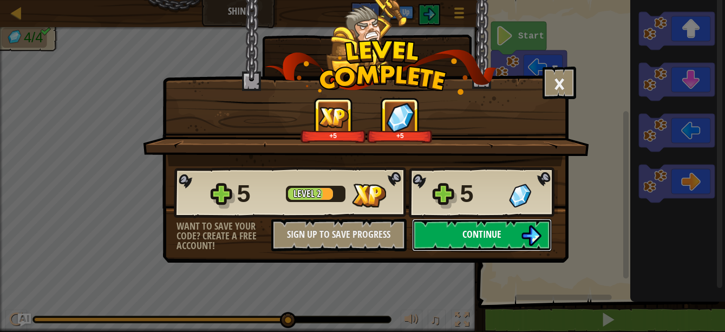
click at [491, 221] on button "Continue" at bounding box center [482, 235] width 140 height 32
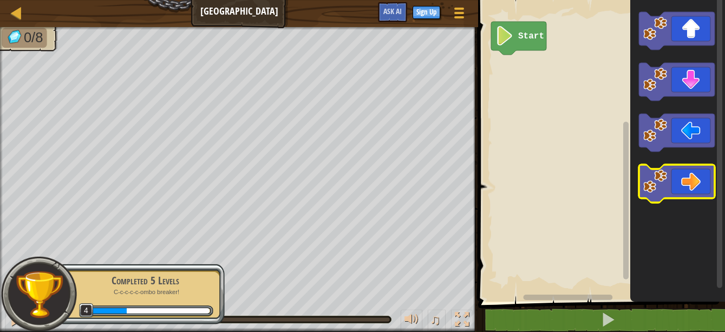
click at [664, 167] on icon "Blockly Workspace" at bounding box center [677, 184] width 76 height 38
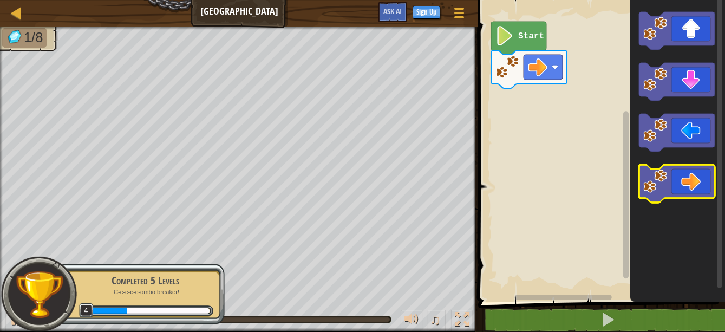
click at [664, 173] on image "Blockly Workspace" at bounding box center [655, 181] width 24 height 24
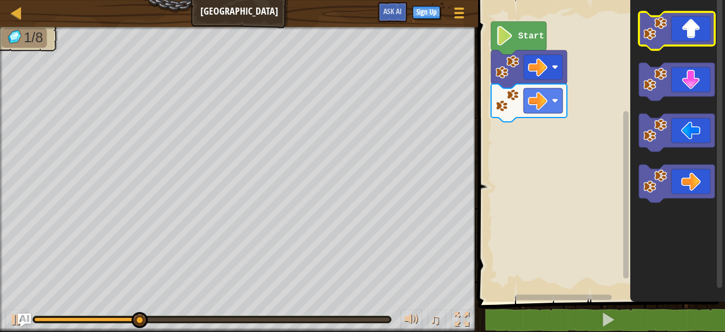
click at [684, 29] on icon "Blockly Workspace" at bounding box center [677, 31] width 76 height 38
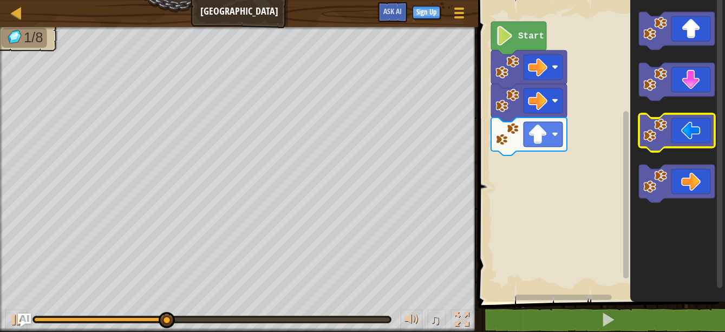
click at [686, 122] on icon "Blockly Workspace" at bounding box center [677, 133] width 76 height 38
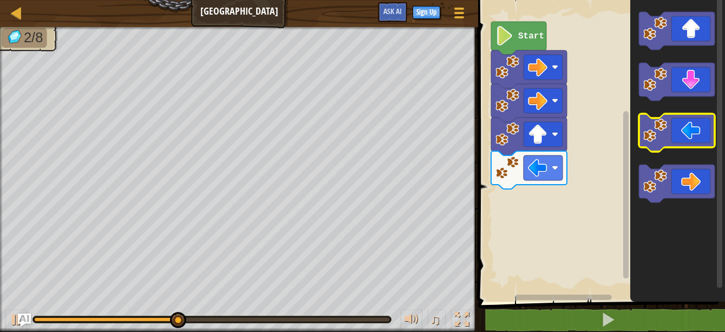
click at [677, 128] on icon "Blockly Workspace" at bounding box center [677, 133] width 76 height 38
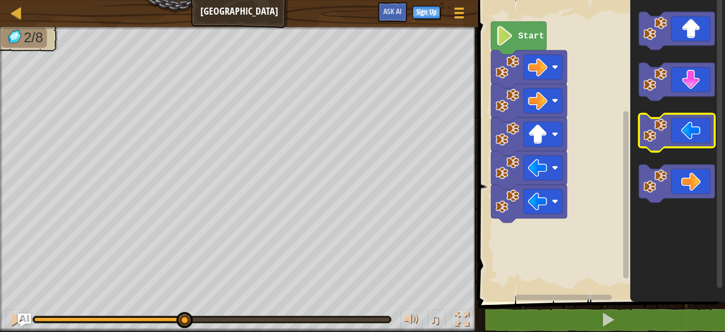
click at [675, 128] on icon "Blockly Workspace" at bounding box center [677, 133] width 76 height 38
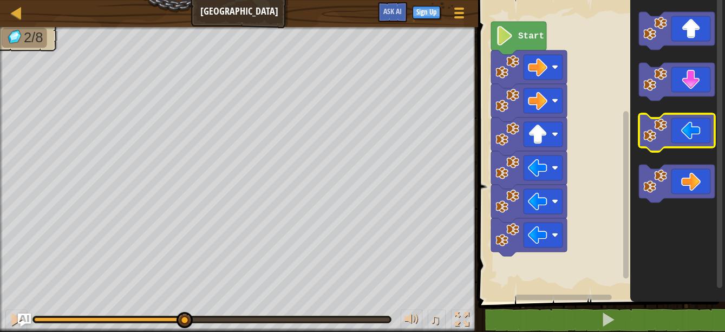
click at [675, 128] on icon "Blockly Workspace" at bounding box center [677, 133] width 76 height 38
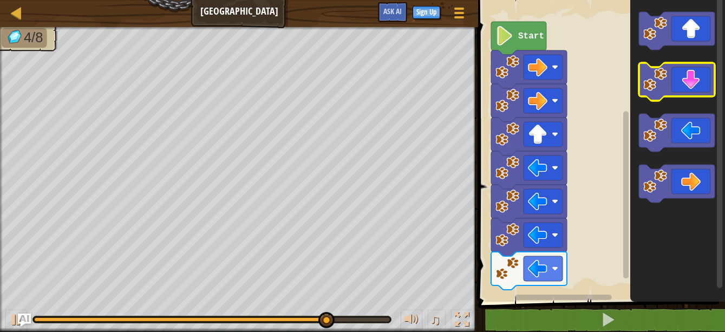
click at [672, 87] on icon "Blockly Workspace" at bounding box center [677, 82] width 76 height 38
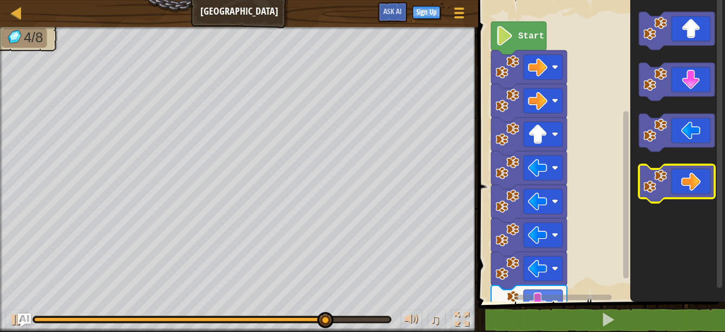
click at [688, 184] on icon "Blockly Workspace" at bounding box center [677, 184] width 76 height 38
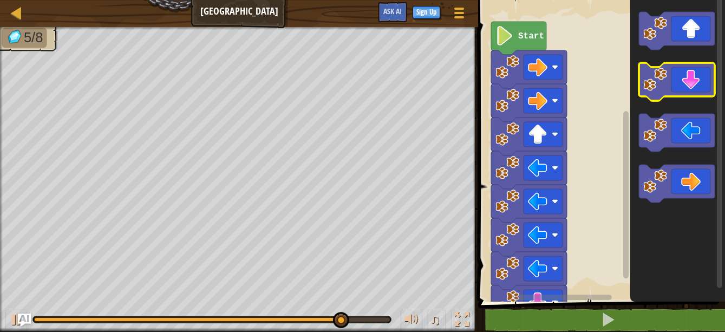
click at [677, 90] on icon "Blockly Workspace" at bounding box center [677, 82] width 76 height 38
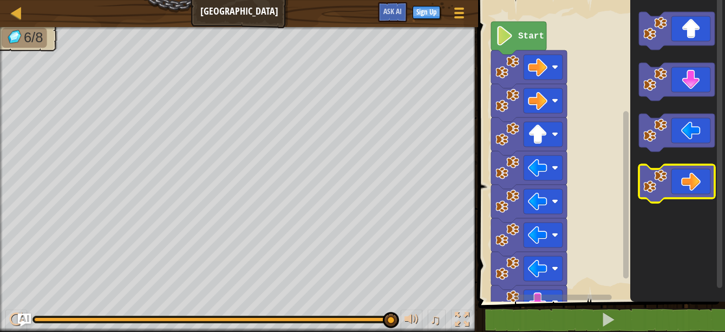
click at [684, 171] on icon "Blockly Workspace" at bounding box center [677, 184] width 76 height 38
click at [684, 170] on icon "Blockly Workspace" at bounding box center [677, 184] width 76 height 38
click at [683, 170] on icon "Blockly Workspace" at bounding box center [677, 184] width 76 height 38
click at [673, 172] on icon "Blockly Workspace" at bounding box center [677, 184] width 76 height 38
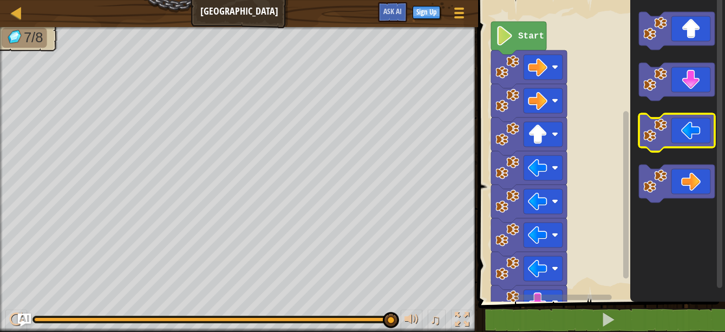
click at [657, 135] on image "Blockly Workspace" at bounding box center [655, 131] width 24 height 24
click at [655, 140] on image "Blockly Workspace" at bounding box center [655, 131] width 24 height 24
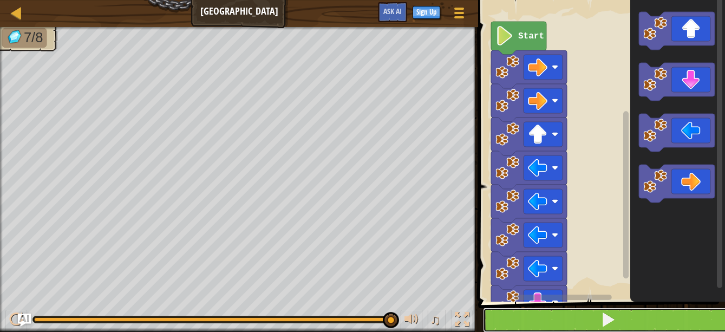
click at [618, 322] on button at bounding box center [608, 319] width 250 height 25
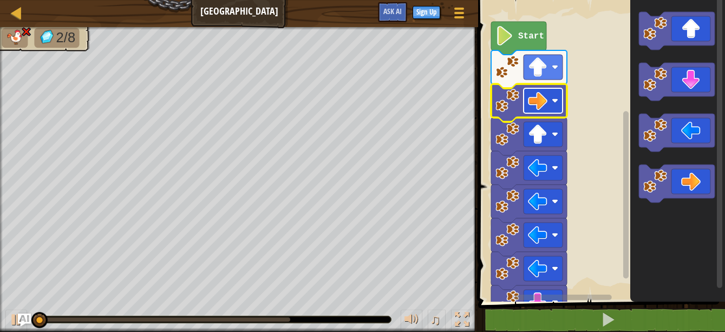
click at [549, 104] on rect "Blockly Workspace" at bounding box center [542, 100] width 39 height 25
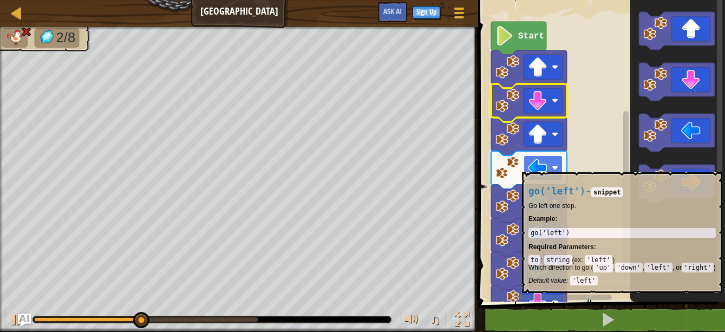
click at [542, 167] on image "Blockly Workspace" at bounding box center [537, 167] width 19 height 19
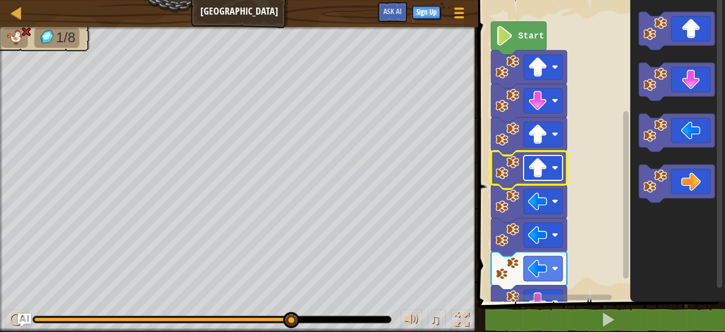
click at [544, 170] on image "Blockly Workspace" at bounding box center [537, 167] width 19 height 19
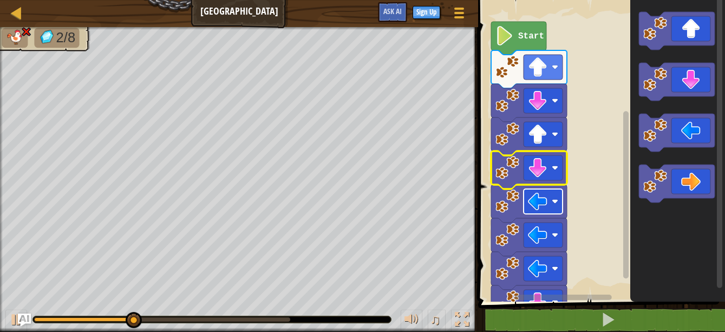
click at [542, 200] on image "Blockly Workspace" at bounding box center [537, 201] width 19 height 19
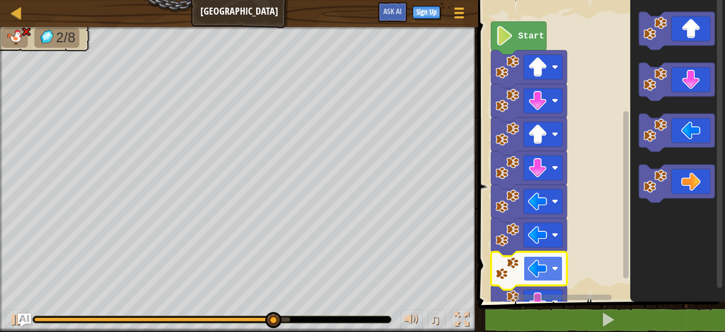
click at [555, 271] on image "Blockly Workspace" at bounding box center [554, 268] width 6 height 6
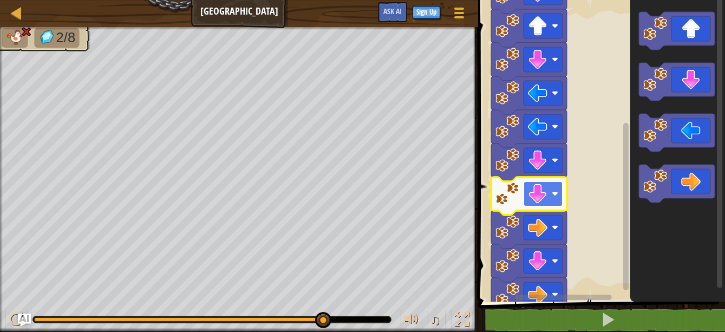
click at [547, 187] on image "Blockly Workspace" at bounding box center [537, 193] width 19 height 19
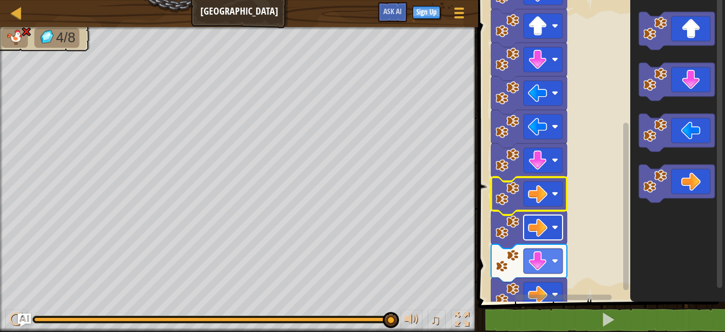
click at [555, 238] on rect "Blockly Workspace" at bounding box center [542, 227] width 39 height 25
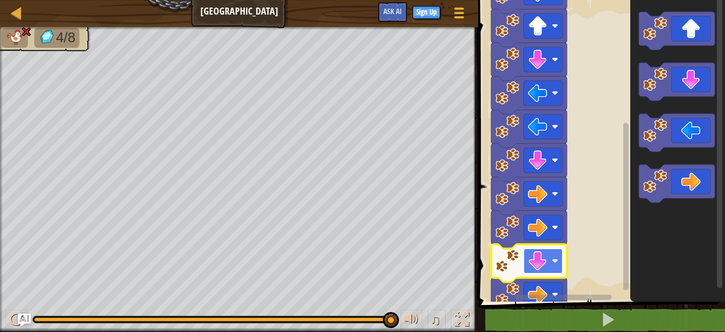
click at [557, 252] on rect "Blockly Workspace" at bounding box center [542, 260] width 39 height 25
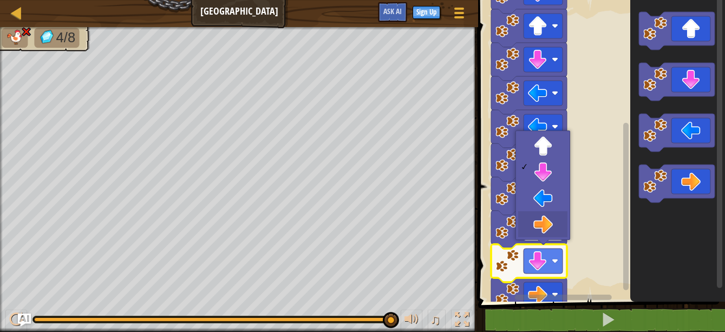
drag, startPoint x: 535, startPoint y: 211, endPoint x: 539, endPoint y: 224, distance: 13.0
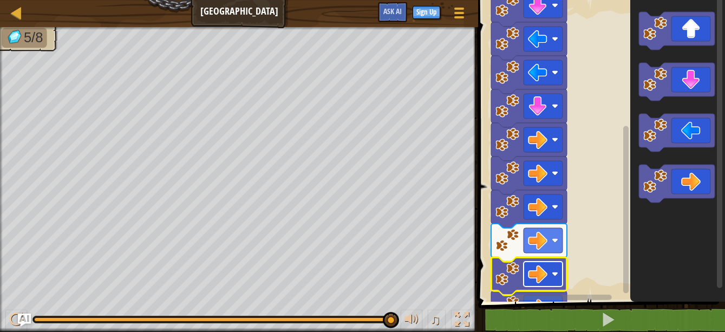
click at [562, 275] on rect "Blockly Workspace" at bounding box center [542, 273] width 39 height 25
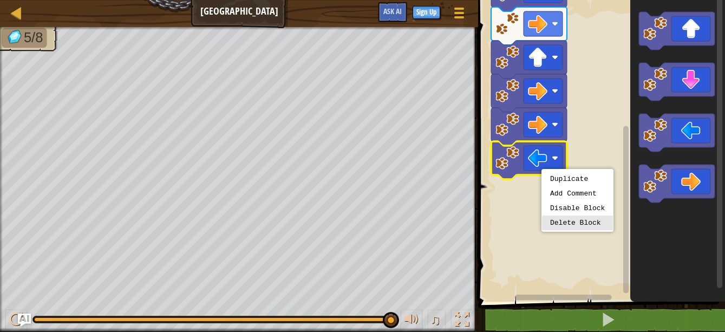
drag, startPoint x: 562, startPoint y: 220, endPoint x: 557, endPoint y: 197, distance: 23.8
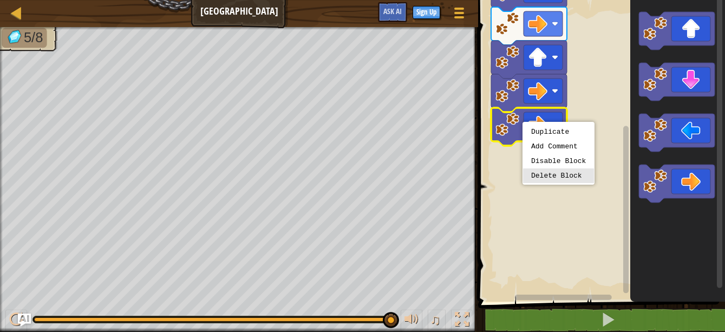
drag, startPoint x: 570, startPoint y: 178, endPoint x: 562, endPoint y: 158, distance: 21.8
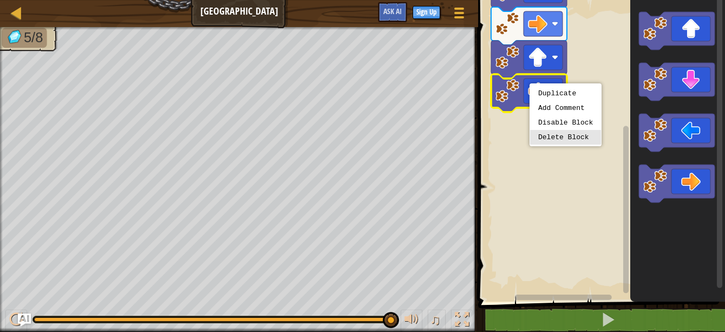
drag, startPoint x: 544, startPoint y: 134, endPoint x: 545, endPoint y: 123, distance: 10.8
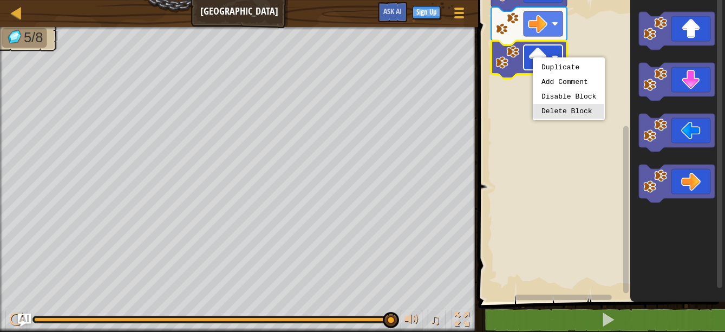
drag, startPoint x: 546, startPoint y: 106, endPoint x: 532, endPoint y: 47, distance: 61.1
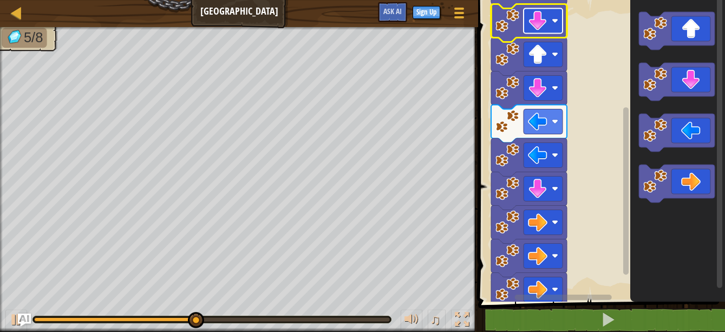
click at [536, 19] on image "Blockly Workspace" at bounding box center [537, 20] width 19 height 19
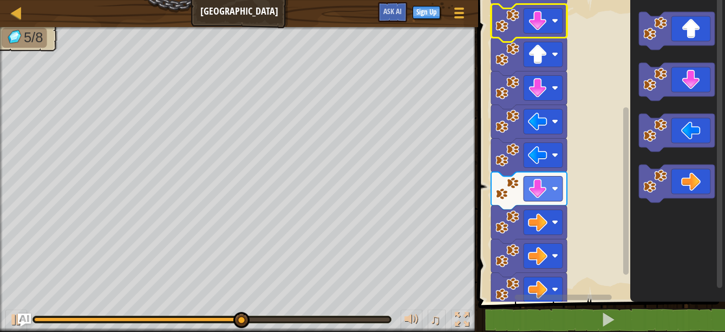
click at [579, 93] on rect "Blockly Workspace" at bounding box center [600, 148] width 250 height 307
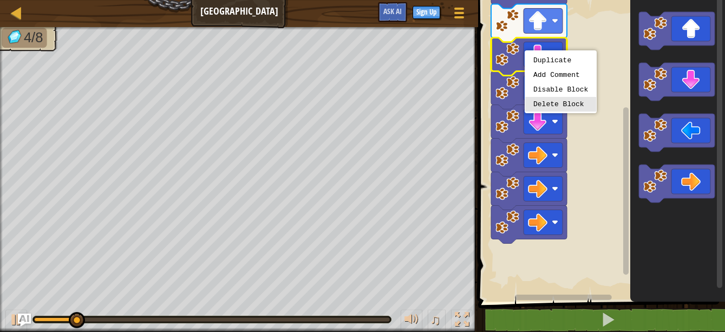
drag, startPoint x: 543, startPoint y: 102, endPoint x: 541, endPoint y: 95, distance: 7.2
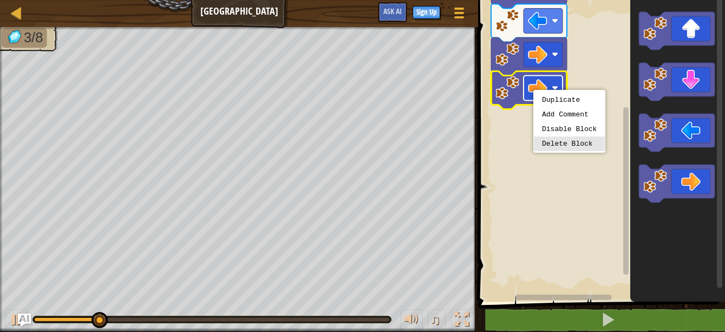
drag, startPoint x: 549, startPoint y: 142, endPoint x: 539, endPoint y: 97, distance: 46.0
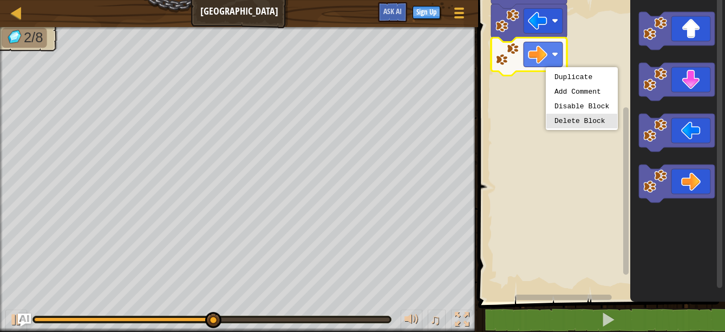
drag, startPoint x: 559, startPoint y: 118, endPoint x: 554, endPoint y: 91, distance: 27.4
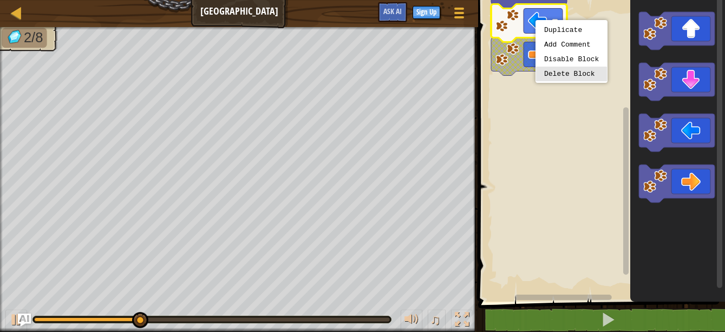
click at [567, 81] on div "Duplicate Add Comment Disable Block Delete Block" at bounding box center [571, 51] width 72 height 63
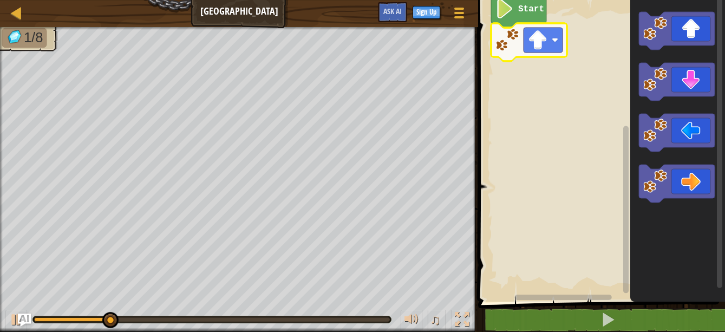
click at [567, 135] on rect "Blockly Workspace" at bounding box center [600, 148] width 250 height 307
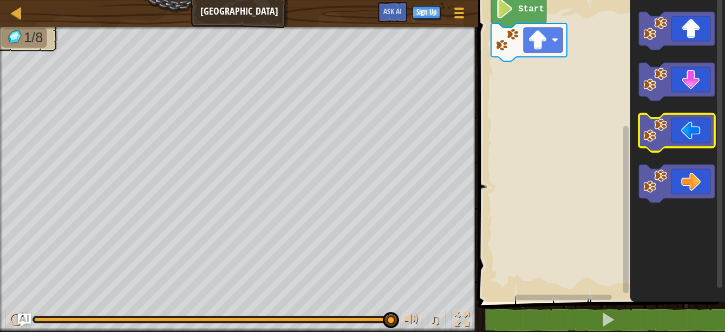
click at [681, 137] on icon "Blockly Workspace" at bounding box center [677, 133] width 76 height 38
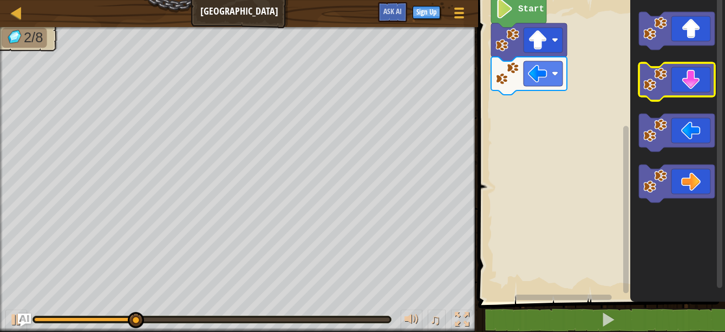
click at [694, 93] on icon "Blockly Workspace" at bounding box center [677, 82] width 76 height 38
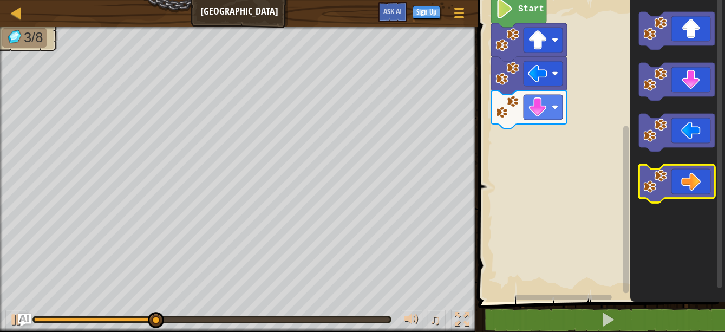
click at [708, 188] on icon "Blockly Workspace" at bounding box center [677, 184] width 76 height 38
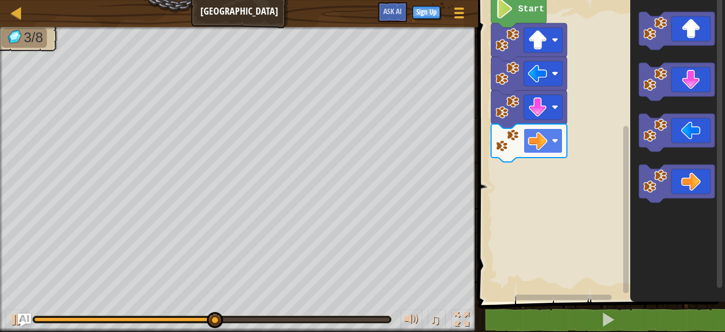
click at [555, 141] on image "Blockly Workspace" at bounding box center [554, 140] width 6 height 6
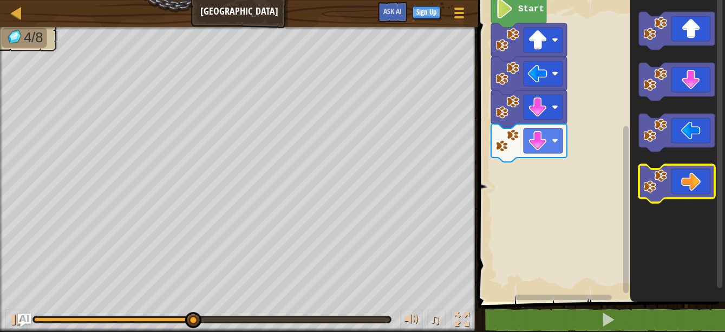
click at [658, 171] on image "Blockly Workspace" at bounding box center [655, 181] width 24 height 24
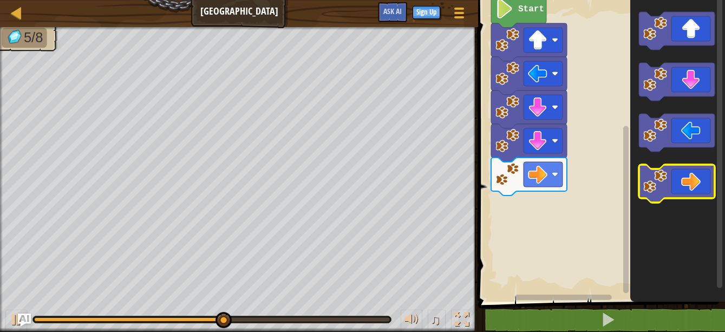
click at [672, 176] on icon "Blockly Workspace" at bounding box center [677, 184] width 76 height 38
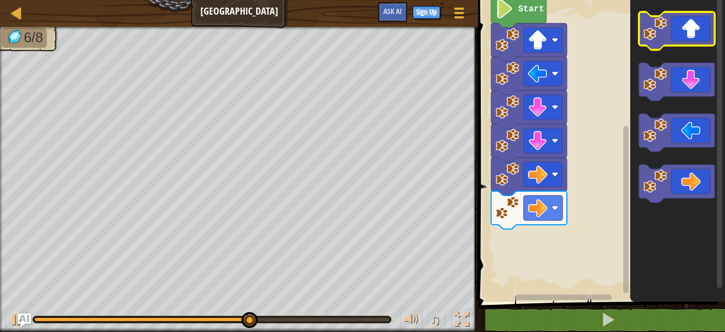
click at [660, 32] on image "Blockly Workspace" at bounding box center [655, 29] width 24 height 24
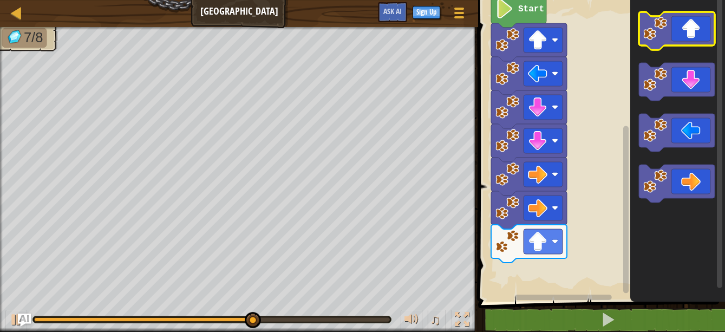
click at [660, 35] on image "Blockly Workspace" at bounding box center [655, 29] width 24 height 24
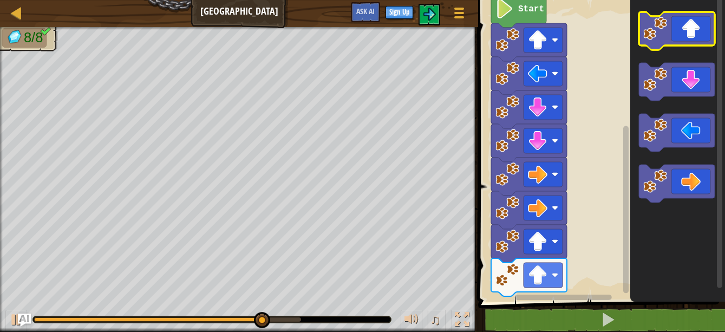
click at [660, 36] on image "Blockly Workspace" at bounding box center [655, 29] width 24 height 24
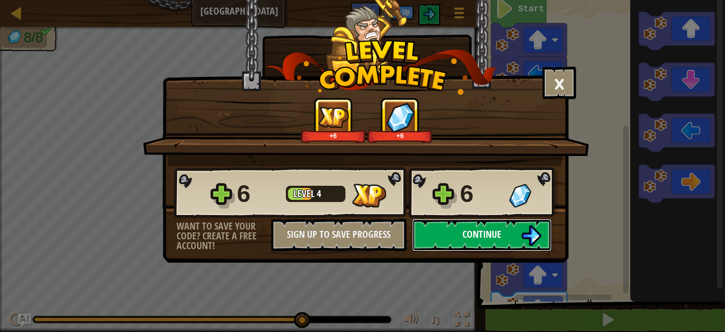
click at [488, 233] on span "Continue" at bounding box center [481, 234] width 39 height 14
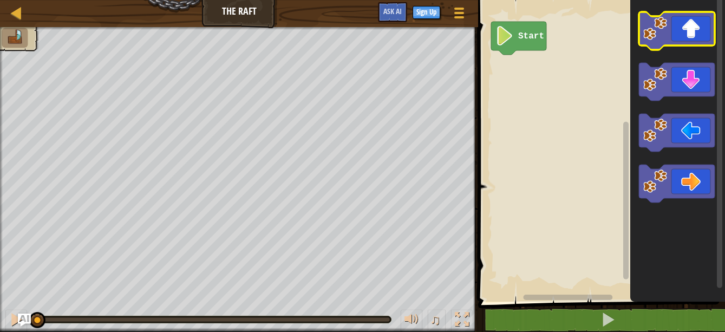
click at [687, 13] on icon "Blockly Workspace" at bounding box center [677, 31] width 76 height 38
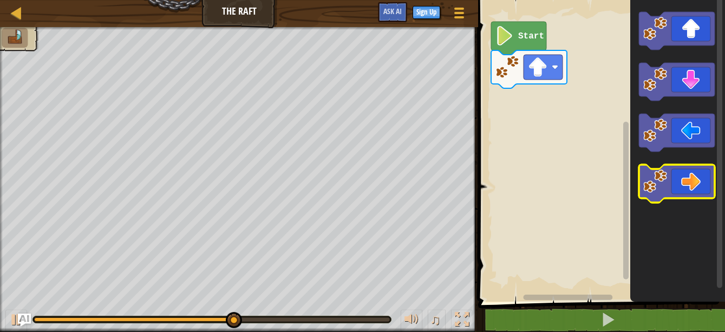
click at [690, 170] on icon "Blockly Workspace" at bounding box center [677, 184] width 76 height 38
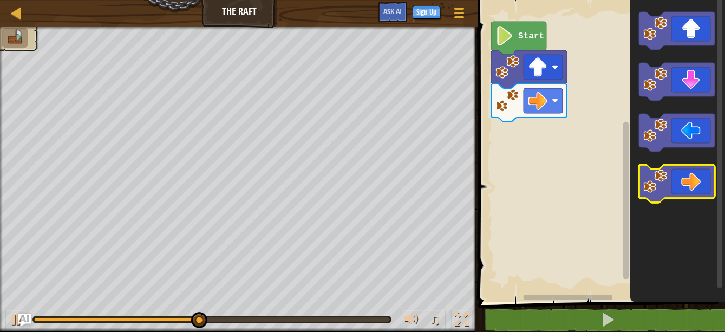
click at [691, 171] on icon "Blockly Workspace" at bounding box center [677, 184] width 76 height 38
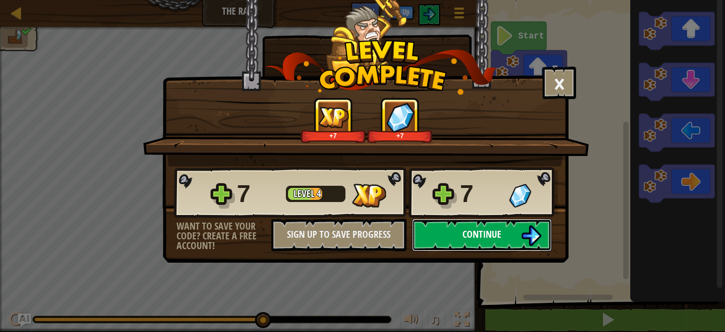
click at [514, 235] on button "Continue" at bounding box center [482, 235] width 140 height 32
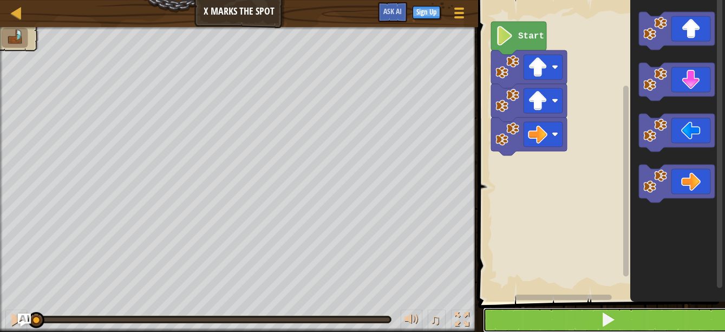
click at [606, 322] on span at bounding box center [607, 319] width 15 height 15
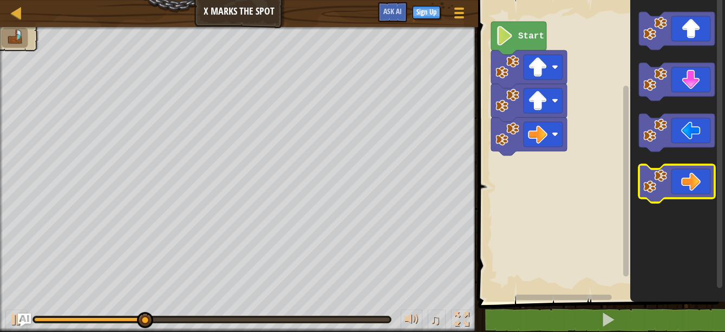
click at [670, 183] on icon "Blockly Workspace" at bounding box center [677, 184] width 76 height 38
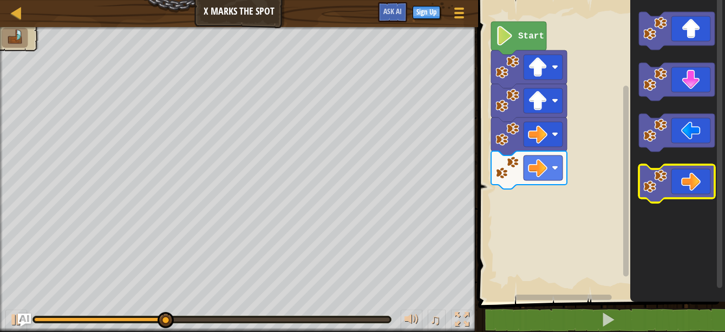
click at [670, 186] on icon "Blockly Workspace" at bounding box center [677, 184] width 76 height 38
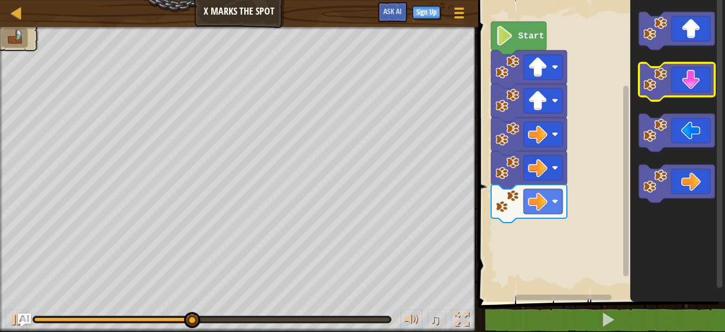
click at [660, 84] on image "Blockly Workspace" at bounding box center [655, 80] width 24 height 24
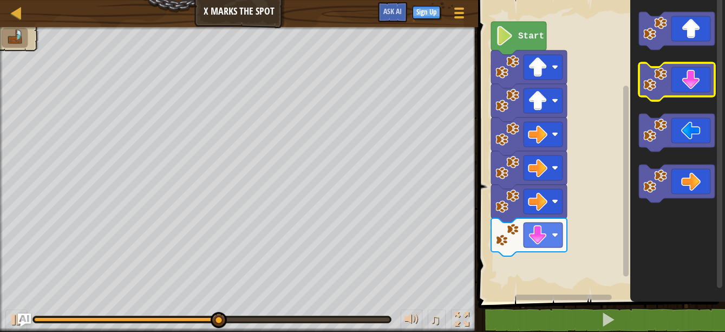
click at [662, 87] on image "Blockly Workspace" at bounding box center [655, 80] width 24 height 24
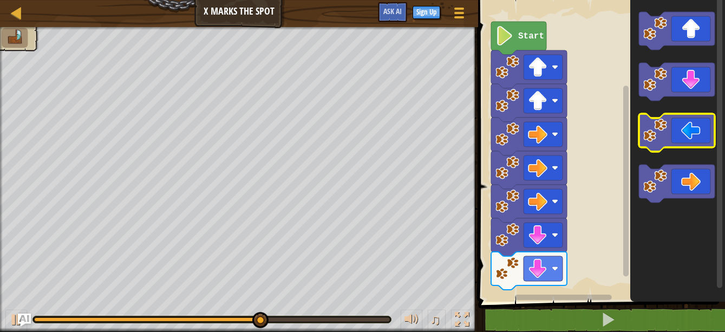
click at [684, 131] on icon "Blockly Workspace" at bounding box center [677, 133] width 76 height 38
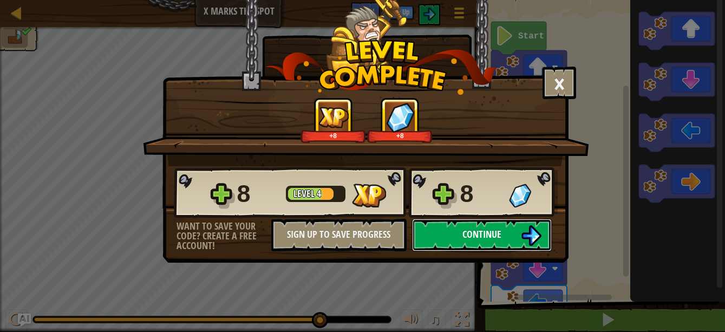
click at [505, 229] on button "Continue" at bounding box center [482, 235] width 140 height 32
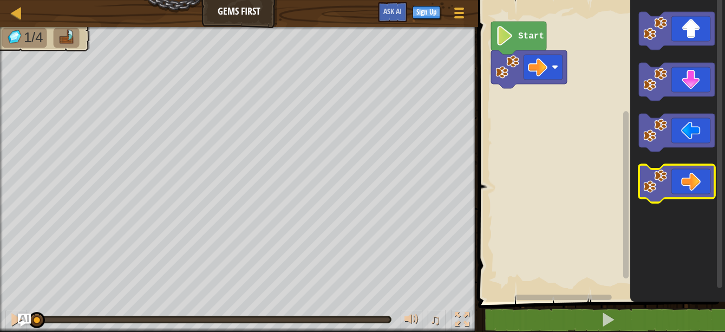
click at [691, 184] on icon "Blockly Workspace" at bounding box center [677, 184] width 76 height 38
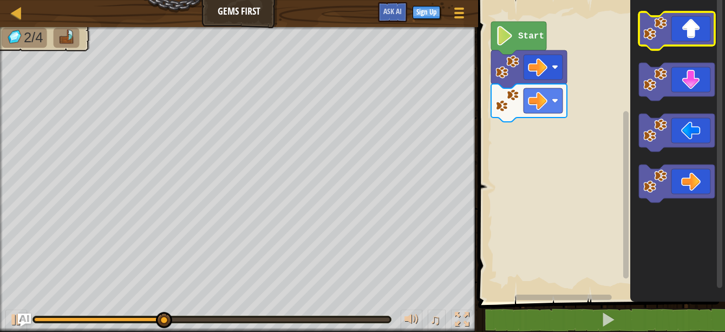
click at [685, 27] on icon "Blockly Workspace" at bounding box center [677, 31] width 76 height 38
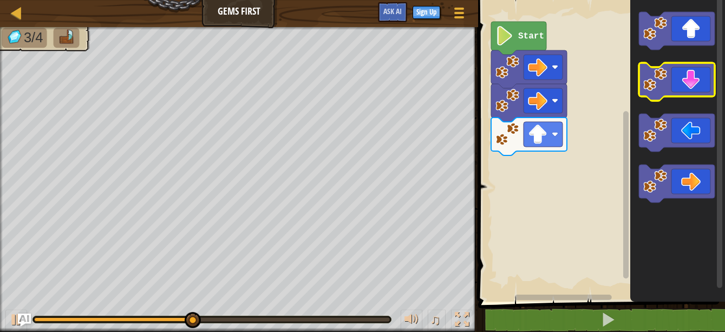
click at [708, 84] on icon "Blockly Workspace" at bounding box center [677, 82] width 76 height 38
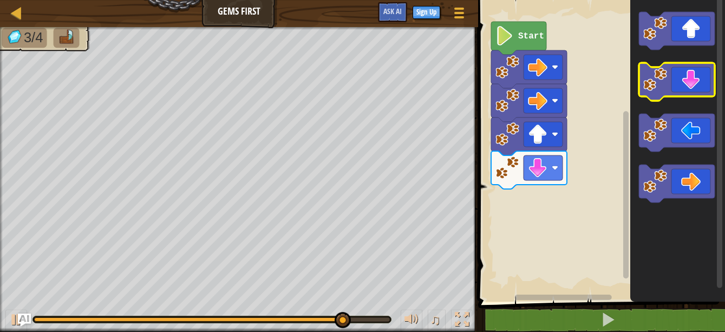
click at [689, 82] on icon "Blockly Workspace" at bounding box center [677, 82] width 76 height 38
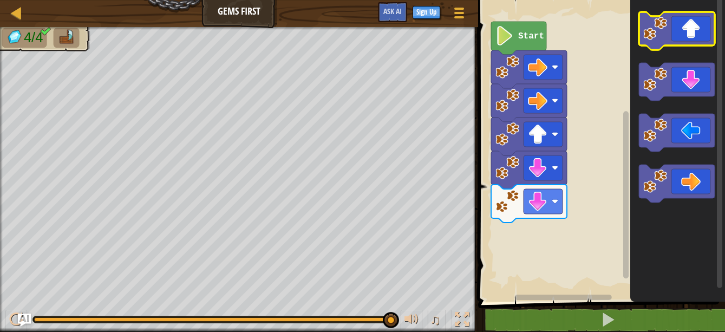
click at [709, 38] on icon "Blockly Workspace" at bounding box center [677, 31] width 76 height 38
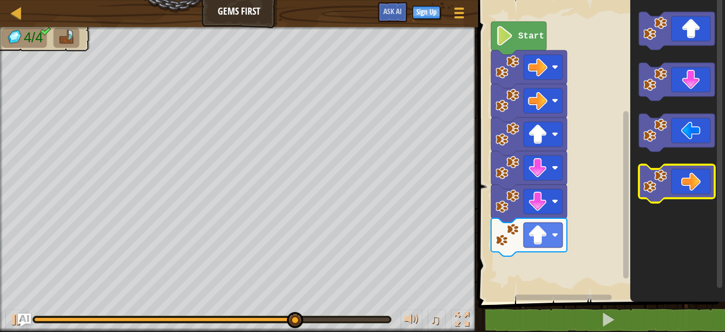
click at [713, 170] on icon "Blockly Workspace" at bounding box center [677, 184] width 76 height 38
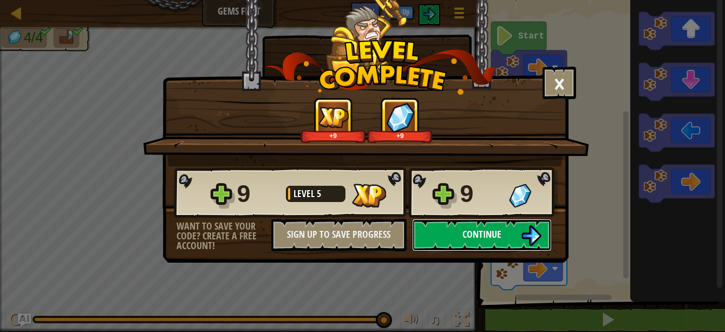
click at [488, 231] on span "Continue" at bounding box center [481, 234] width 39 height 14
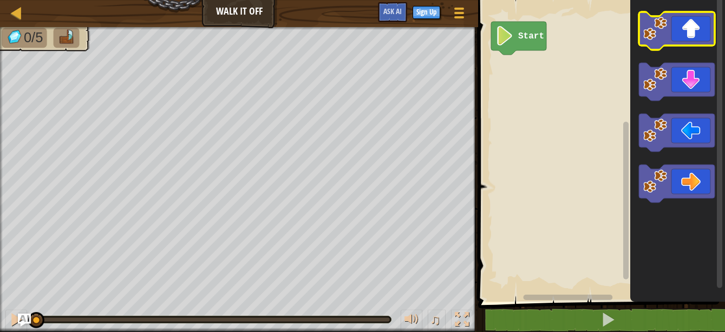
click at [707, 33] on icon "Blockly Workspace" at bounding box center [677, 31] width 76 height 38
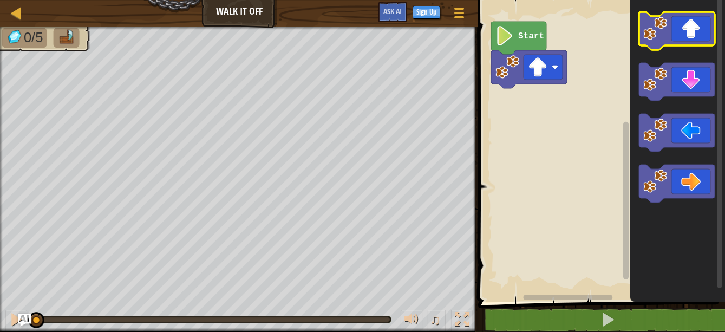
click at [707, 33] on icon "Blockly Workspace" at bounding box center [677, 31] width 76 height 38
click at [706, 33] on icon "Blockly Workspace" at bounding box center [677, 31] width 76 height 38
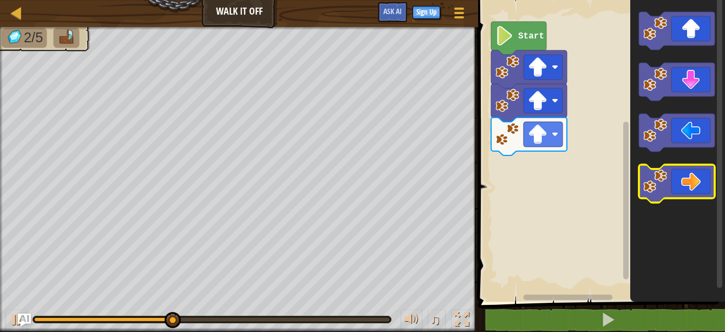
click at [700, 190] on icon "Blockly Workspace" at bounding box center [677, 184] width 76 height 38
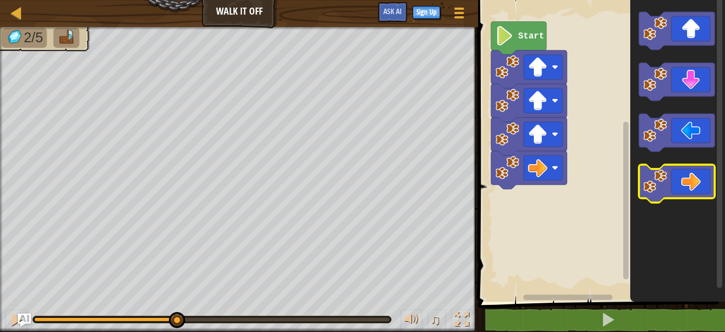
click at [700, 190] on icon "Blockly Workspace" at bounding box center [677, 184] width 76 height 38
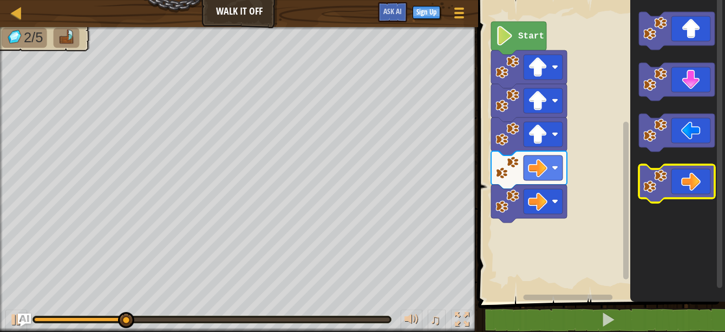
click at [700, 190] on icon "Blockly Workspace" at bounding box center [677, 184] width 76 height 38
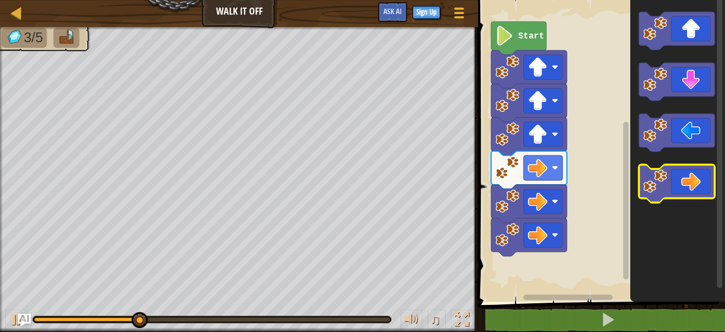
click at [700, 190] on icon "Blockly Workspace" at bounding box center [677, 184] width 76 height 38
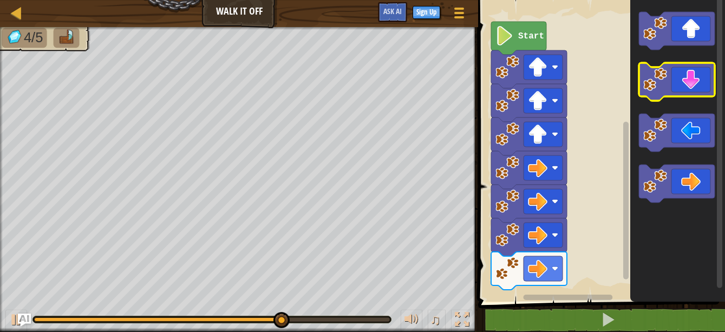
click at [655, 84] on image "Blockly Workspace" at bounding box center [655, 80] width 24 height 24
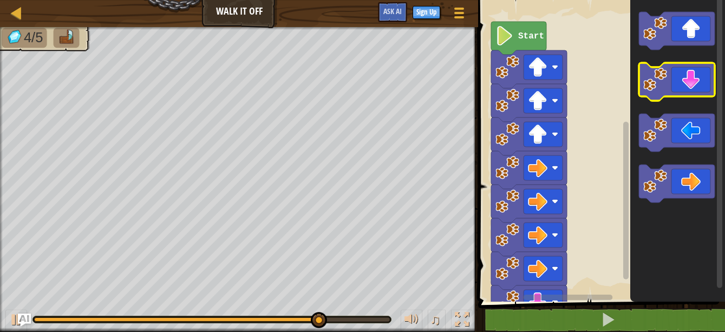
click at [655, 84] on image "Blockly Workspace" at bounding box center [655, 80] width 24 height 24
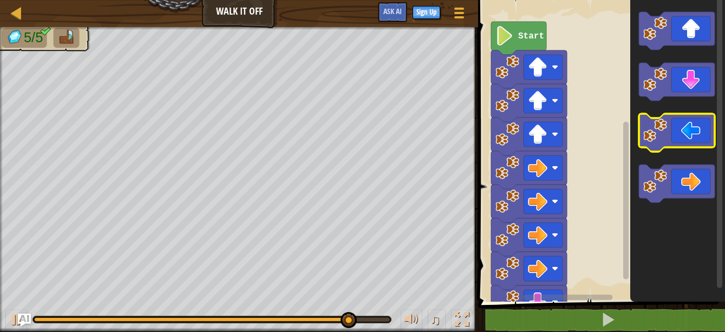
click at [697, 147] on icon "Blockly Workspace" at bounding box center [677, 133] width 76 height 38
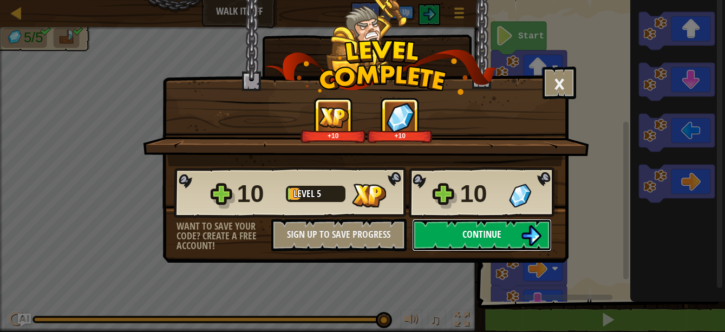
click at [464, 226] on button "Continue" at bounding box center [482, 235] width 140 height 32
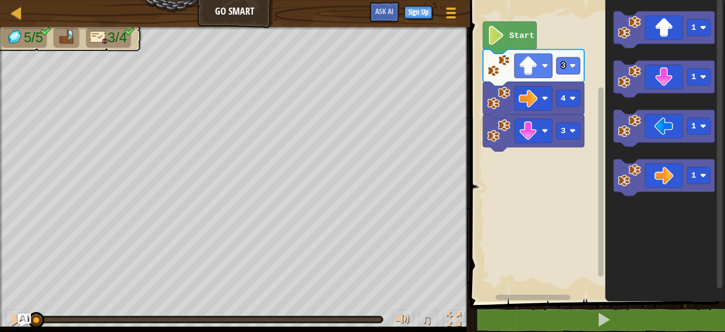
click at [495, 43] on image "Blockly Workspace" at bounding box center [496, 35] width 18 height 19
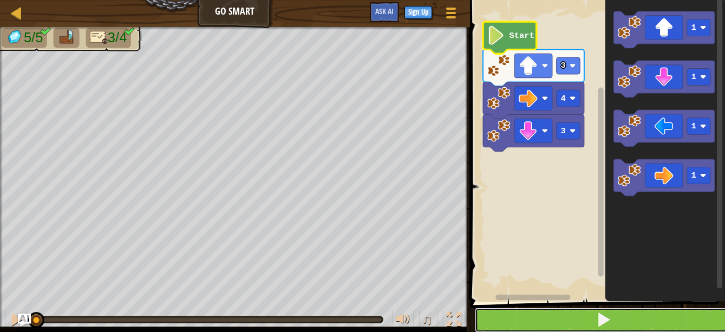
click at [607, 308] on button at bounding box center [604, 319] width 258 height 25
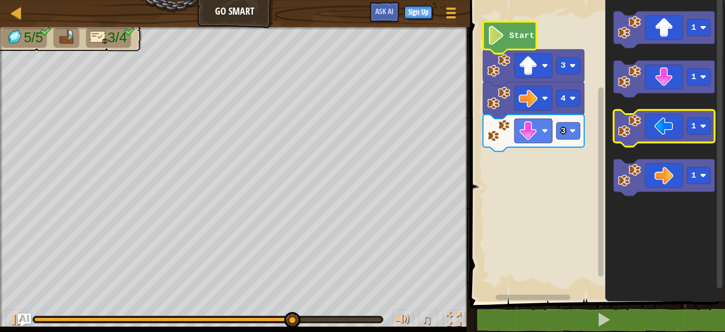
click at [646, 135] on icon "Blockly Workspace" at bounding box center [663, 128] width 101 height 37
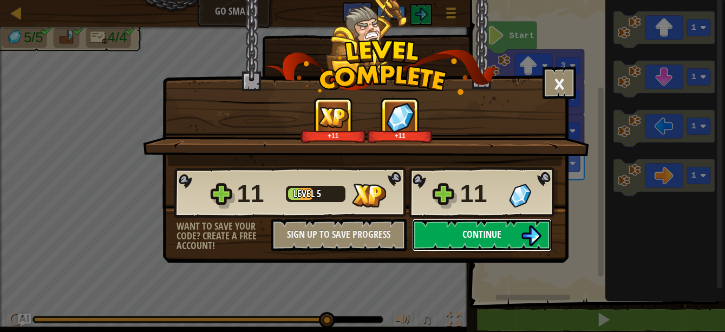
click at [459, 232] on button "Continue" at bounding box center [482, 235] width 140 height 32
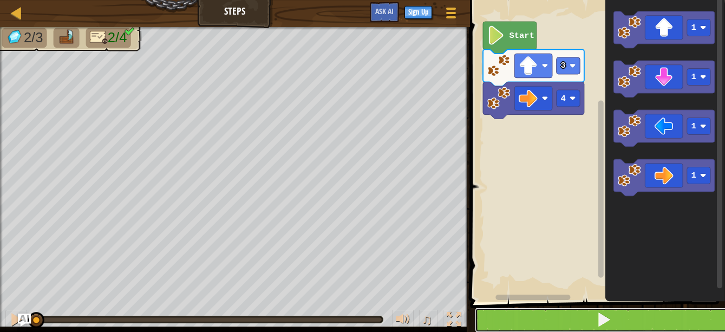
click at [620, 328] on button at bounding box center [604, 319] width 258 height 25
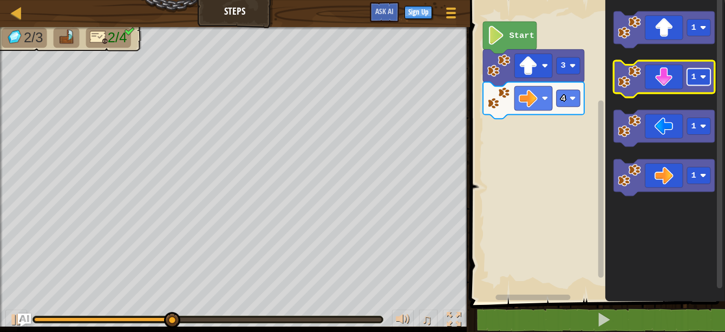
click at [698, 74] on rect "Blockly Workspace" at bounding box center [698, 77] width 23 height 17
click at [659, 85] on icon "Blockly Workspace" at bounding box center [663, 79] width 101 height 37
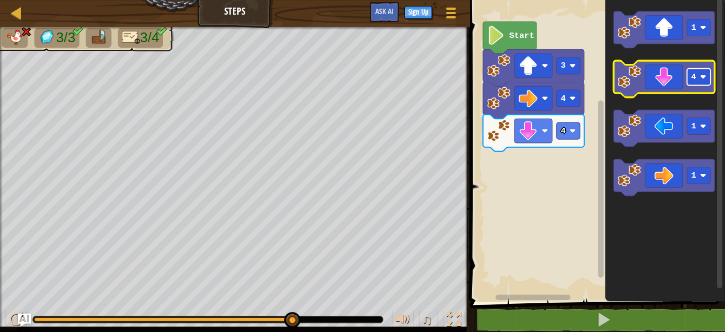
click at [702, 76] on image "Blockly Workspace" at bounding box center [703, 77] width 6 height 6
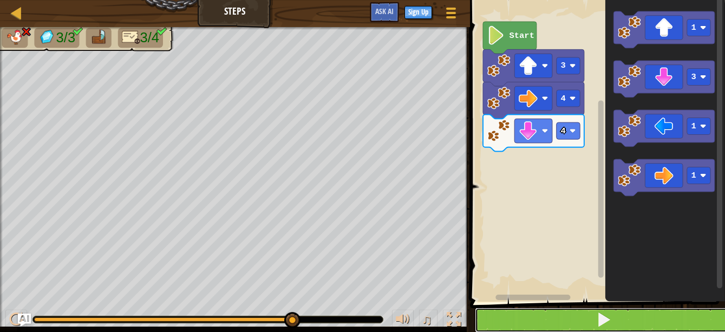
click at [688, 318] on button at bounding box center [604, 319] width 258 height 25
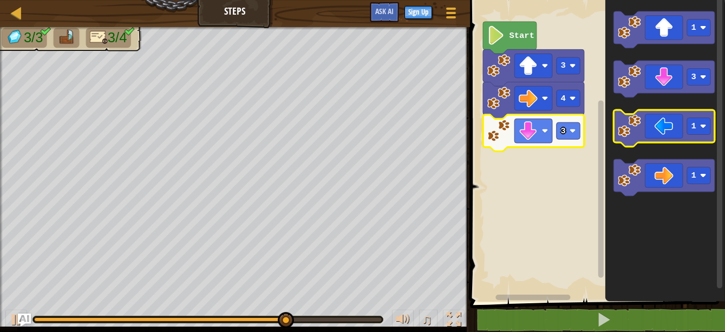
click at [657, 122] on icon "Blockly Workspace" at bounding box center [663, 128] width 101 height 37
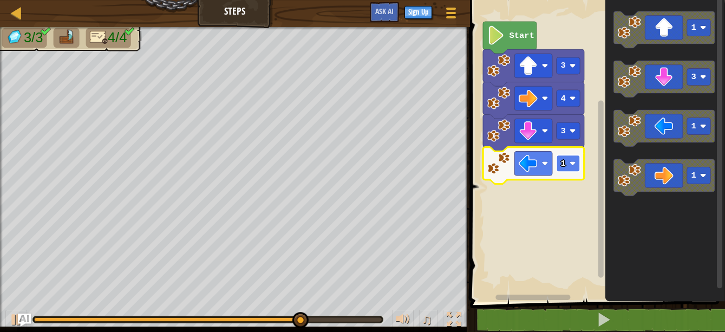
click at [575, 169] on rect "Blockly Workspace" at bounding box center [567, 163] width 23 height 17
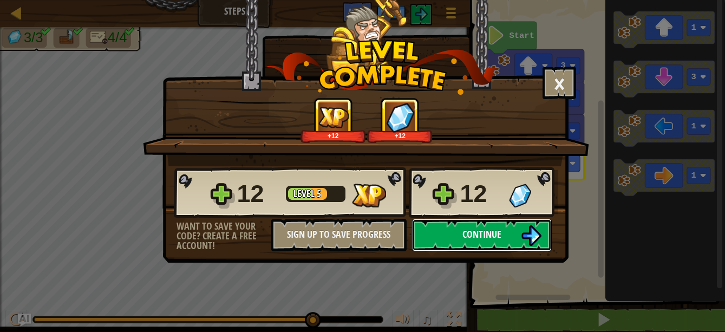
click at [528, 232] on img at bounding box center [531, 235] width 21 height 21
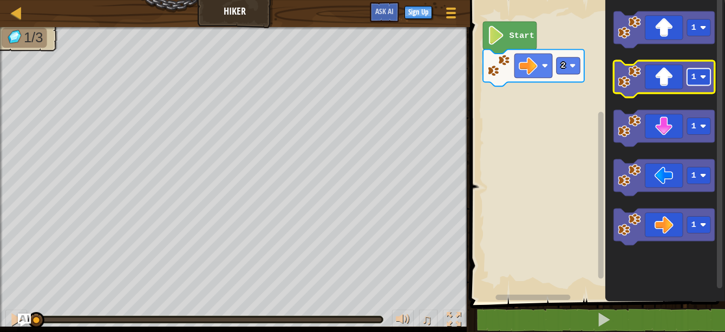
click at [698, 83] on rect "Blockly Workspace" at bounding box center [698, 77] width 23 height 17
click at [680, 83] on icon "Blockly Workspace" at bounding box center [663, 79] width 101 height 37
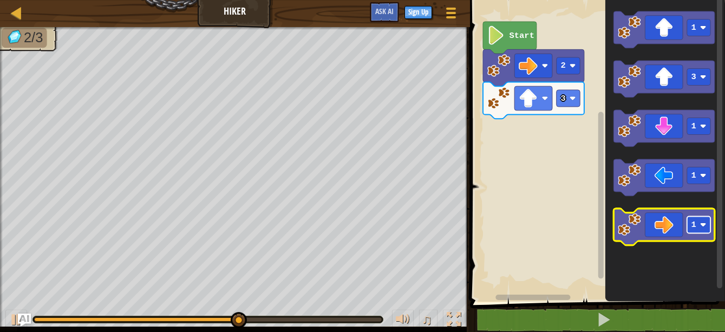
click at [689, 225] on rect "Blockly Workspace" at bounding box center [698, 224] width 23 height 17
click at [634, 231] on image "Blockly Workspace" at bounding box center [629, 224] width 23 height 23
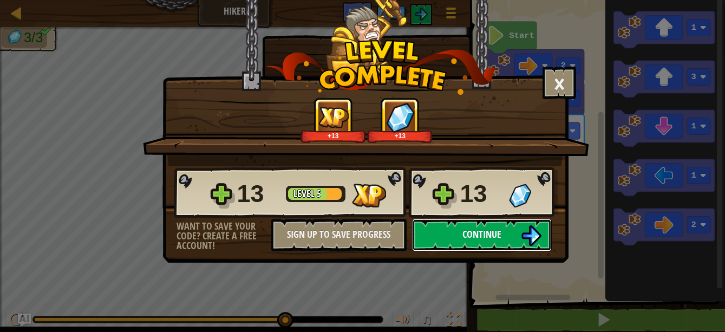
click at [526, 234] on img at bounding box center [531, 235] width 21 height 21
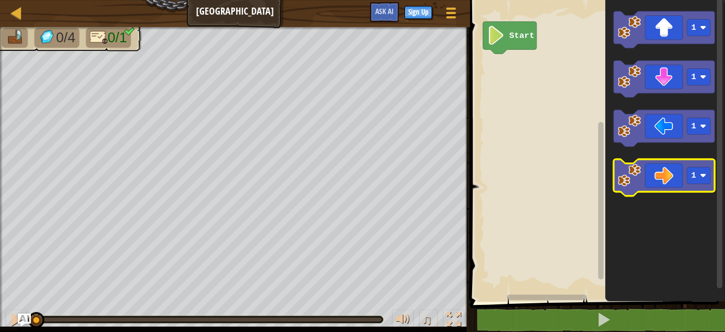
click at [675, 169] on icon "Blockly Workspace" at bounding box center [663, 177] width 101 height 37
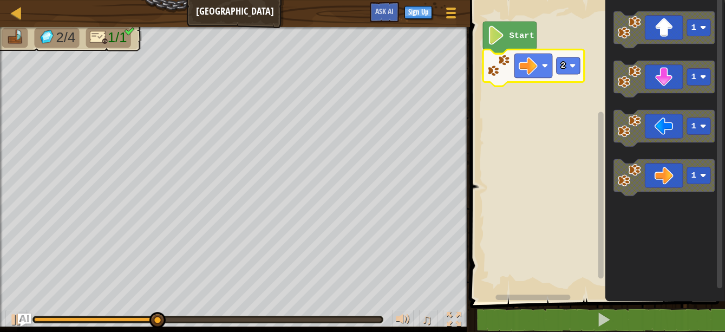
click at [555, 73] on icon "Blockly Workspace" at bounding box center [533, 67] width 101 height 37
click at [567, 67] on rect "Blockly Workspace" at bounding box center [567, 65] width 23 height 17
click at [570, 68] on image "Blockly Workspace" at bounding box center [572, 66] width 6 height 6
click at [568, 67] on rect "Blockly Workspace" at bounding box center [567, 65] width 23 height 17
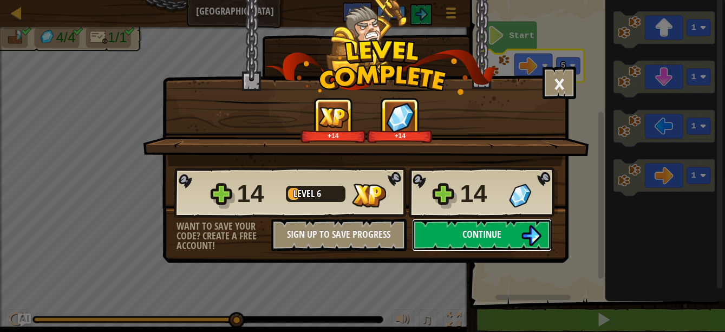
click at [496, 227] on button "Continue" at bounding box center [482, 235] width 140 height 32
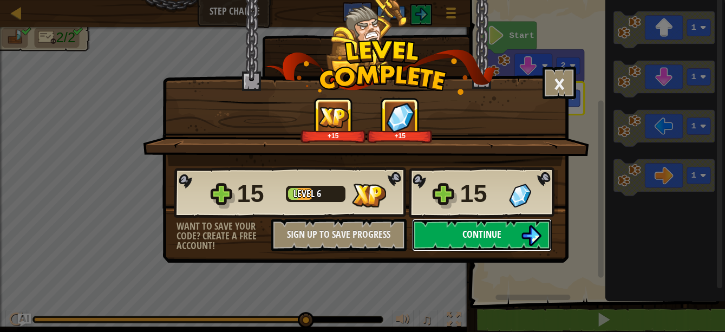
click at [467, 228] on span "Continue" at bounding box center [481, 234] width 39 height 14
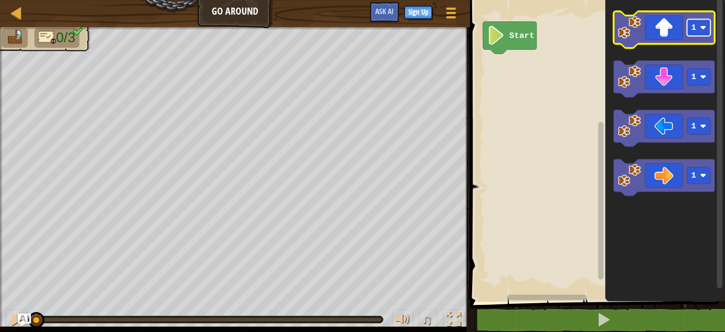
click at [710, 29] on rect "Blockly Workspace" at bounding box center [698, 27] width 23 height 17
click at [652, 27] on icon "Blockly Workspace" at bounding box center [663, 29] width 101 height 37
click at [666, 26] on icon "Blockly Workspace" at bounding box center [663, 29] width 101 height 37
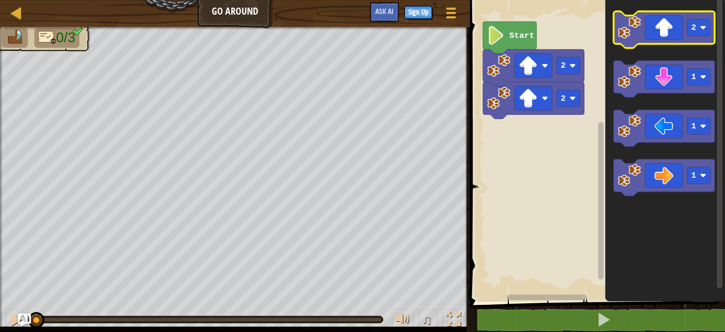
click at [666, 34] on icon "Blockly Workspace" at bounding box center [663, 29] width 101 height 37
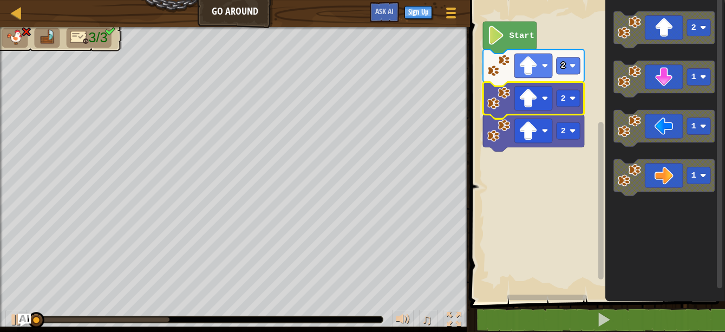
click at [545, 94] on rect "Blockly Workspace" at bounding box center [596, 148] width 258 height 307
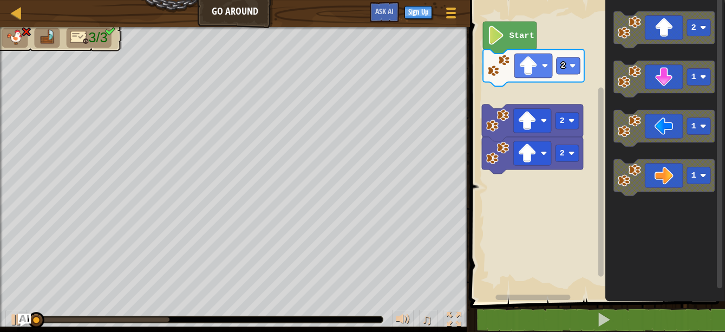
click at [543, 94] on rect "Blockly Workspace" at bounding box center [596, 148] width 258 height 307
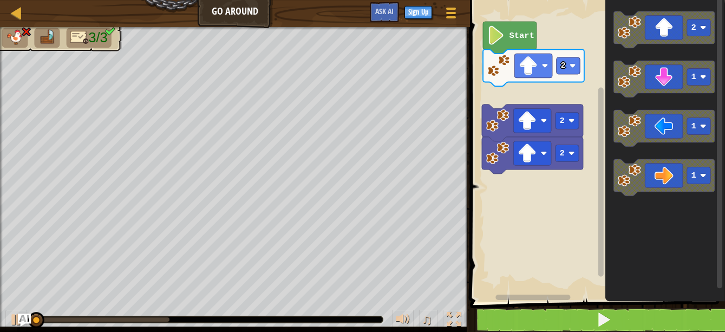
click at [528, 101] on rect "Blockly Workspace" at bounding box center [596, 148] width 258 height 307
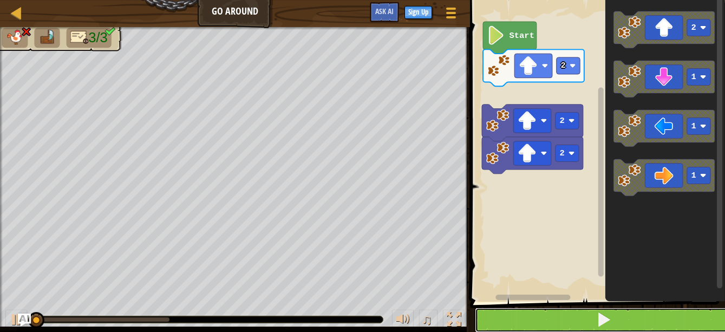
click at [654, 312] on button at bounding box center [604, 319] width 258 height 25
click at [643, 313] on button at bounding box center [604, 319] width 258 height 25
click at [633, 312] on button at bounding box center [604, 319] width 258 height 25
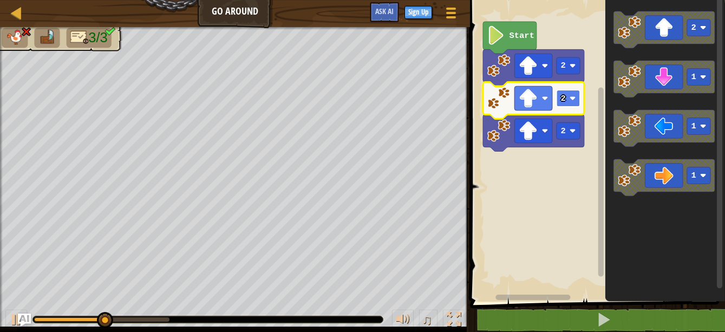
click at [574, 101] on image "Blockly Workspace" at bounding box center [572, 98] width 6 height 6
click at [541, 91] on rect "Blockly Workspace" at bounding box center [533, 98] width 38 height 24
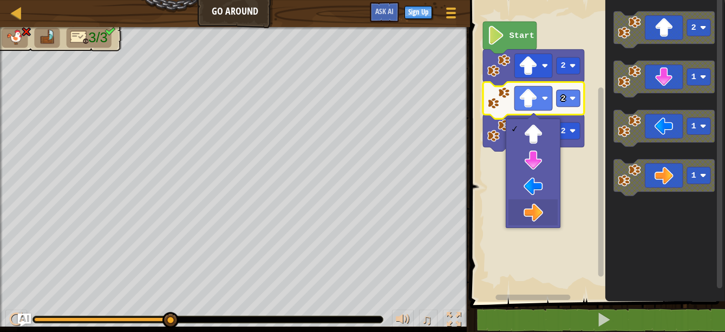
drag, startPoint x: 527, startPoint y: 207, endPoint x: 528, endPoint y: 201, distance: 6.0
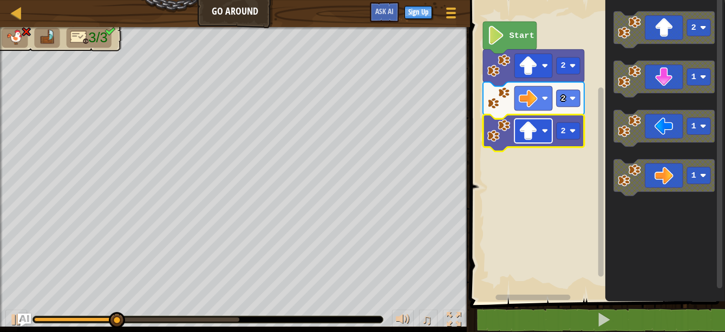
click at [547, 129] on image "Blockly Workspace" at bounding box center [544, 131] width 6 height 6
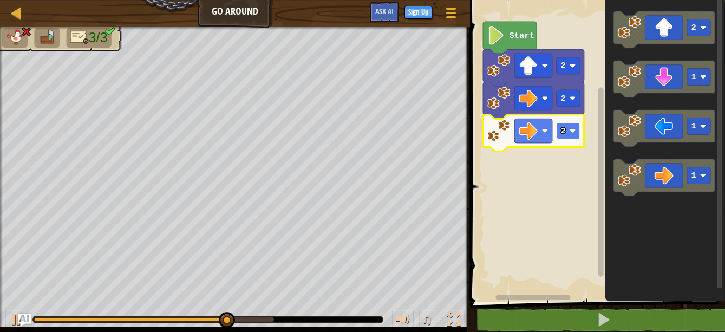
click at [565, 129] on rect "Blockly Workspace" at bounding box center [567, 130] width 23 height 17
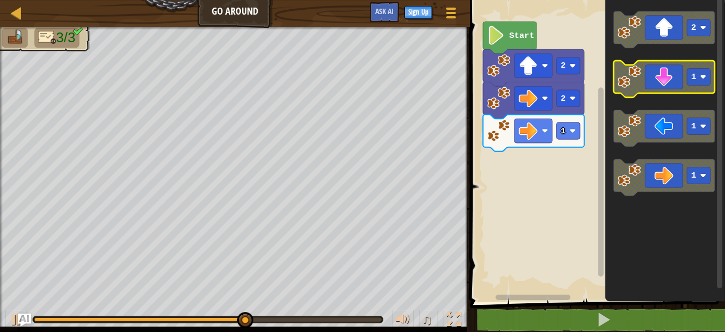
click at [652, 91] on icon "Blockly Workspace" at bounding box center [663, 79] width 101 height 37
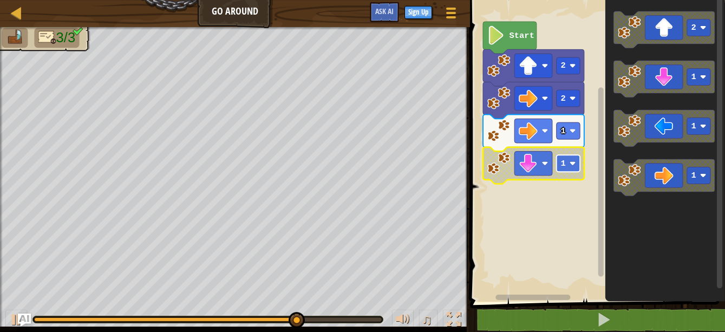
click at [572, 162] on image "Blockly Workspace" at bounding box center [572, 163] width 6 height 6
click at [531, 196] on rect "Blockly Workspace" at bounding box center [596, 148] width 258 height 307
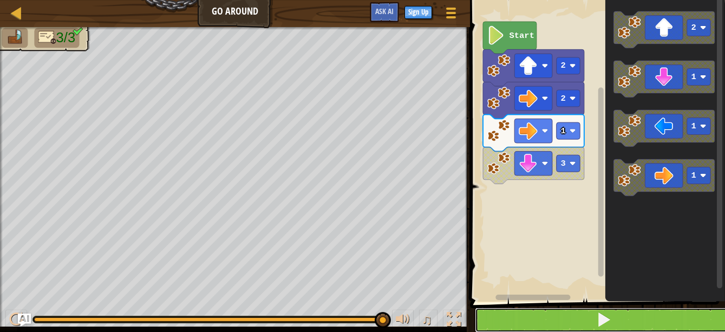
click at [595, 319] on button at bounding box center [604, 319] width 258 height 25
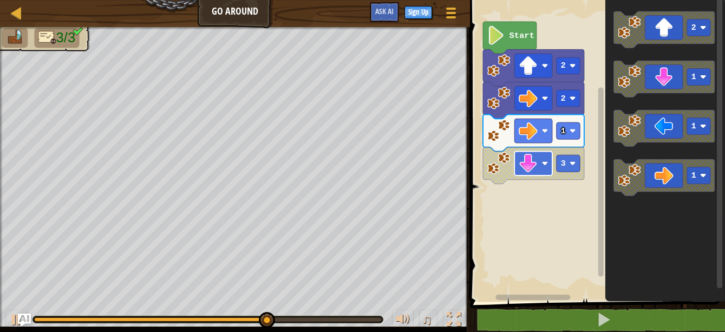
click at [549, 164] on rect "Blockly Workspace" at bounding box center [533, 163] width 38 height 24
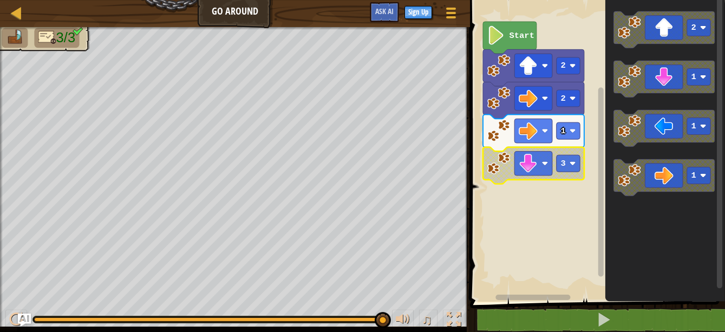
click at [498, 161] on image "Blockly Workspace" at bounding box center [498, 163] width 23 height 23
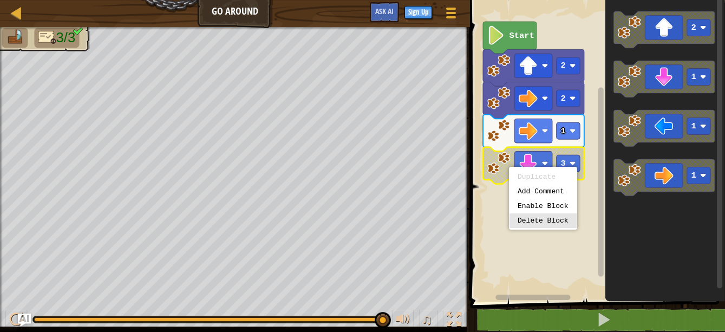
drag, startPoint x: 541, startPoint y: 224, endPoint x: 553, endPoint y: 212, distance: 16.5
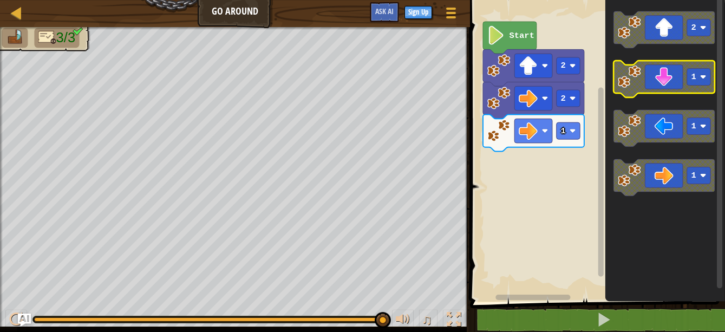
click at [689, 74] on rect "Blockly Workspace" at bounding box center [698, 77] width 23 height 17
click at [665, 67] on icon "Blockly Workspace" at bounding box center [663, 79] width 101 height 37
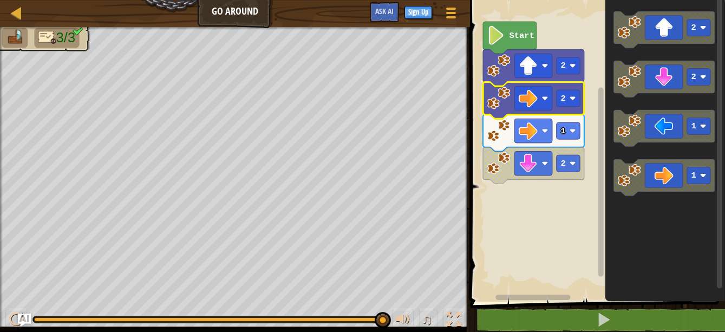
click at [503, 100] on image "Blockly Workspace" at bounding box center [498, 98] width 23 height 23
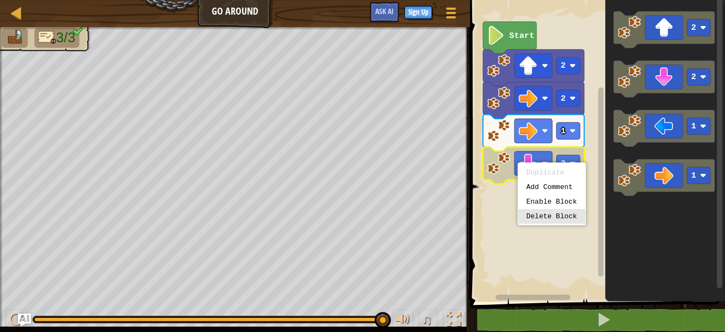
drag, startPoint x: 533, startPoint y: 216, endPoint x: 540, endPoint y: 189, distance: 27.4
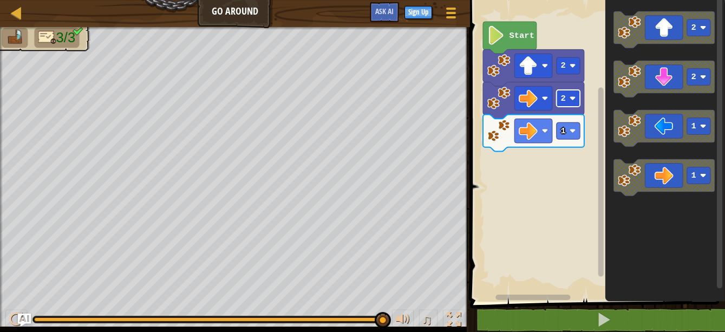
click at [567, 105] on rect "Blockly Workspace" at bounding box center [567, 98] width 23 height 17
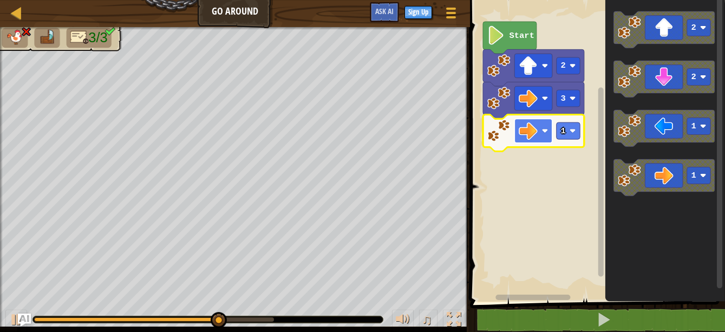
click at [547, 134] on rect "Blockly Workspace" at bounding box center [533, 131] width 38 height 24
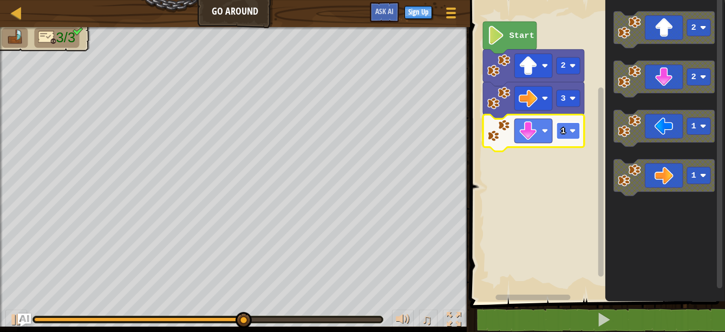
click at [567, 133] on rect "Blockly Workspace" at bounding box center [567, 130] width 23 height 17
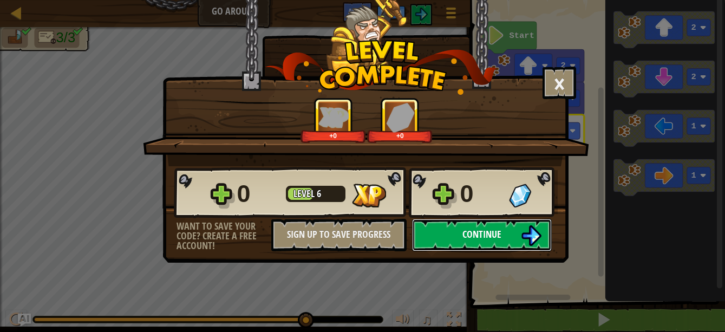
click at [489, 234] on span "Continue" at bounding box center [481, 234] width 39 height 14
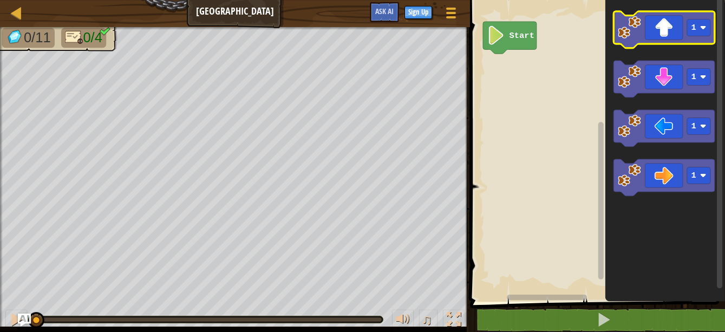
click at [652, 32] on icon "Blockly Workspace" at bounding box center [663, 29] width 101 height 37
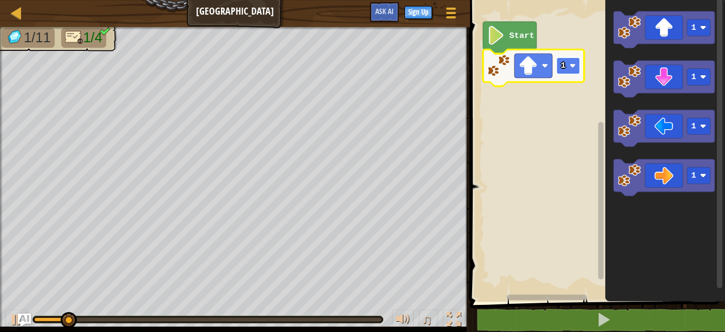
click at [572, 61] on rect "Blockly Workspace" at bounding box center [567, 65] width 23 height 17
click at [575, 71] on rect "Blockly Workspace" at bounding box center [567, 65] width 23 height 17
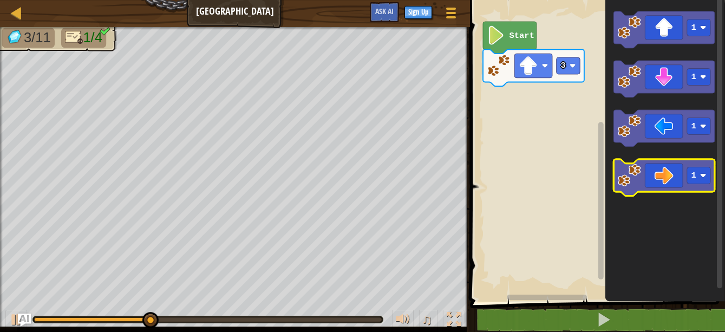
click at [670, 187] on icon "Blockly Workspace" at bounding box center [663, 177] width 101 height 37
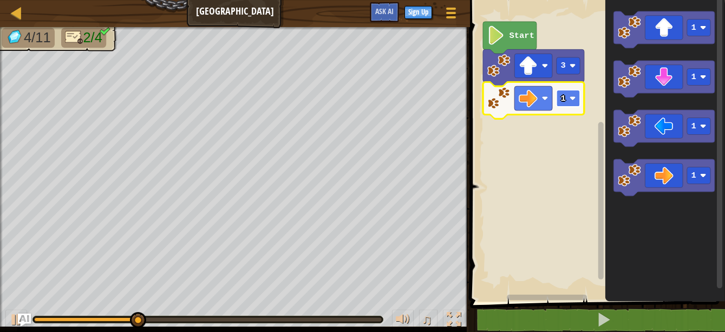
click at [576, 93] on rect "Blockly Workspace" at bounding box center [567, 98] width 23 height 17
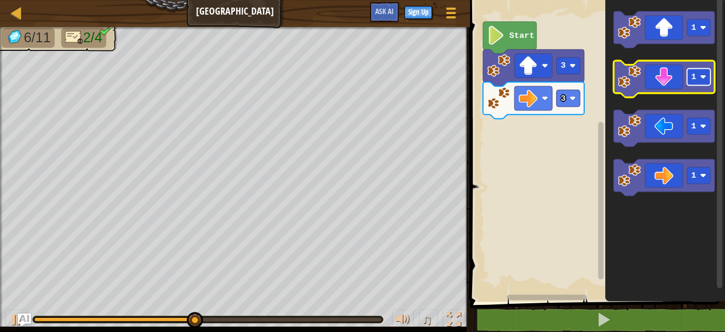
click at [706, 72] on rect "Blockly Workspace" at bounding box center [698, 77] width 23 height 17
click at [633, 78] on image "Blockly Workspace" at bounding box center [629, 76] width 23 height 23
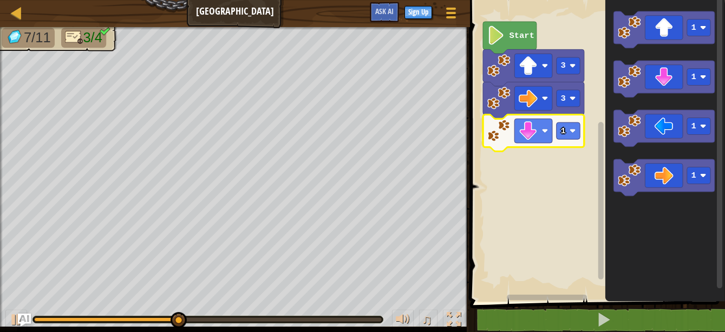
click at [580, 124] on icon "Blockly Workspace" at bounding box center [533, 133] width 101 height 37
click at [566, 128] on rect "Blockly Workspace" at bounding box center [567, 130] width 23 height 17
click at [577, 137] on rect "Blockly Workspace" at bounding box center [567, 130] width 23 height 17
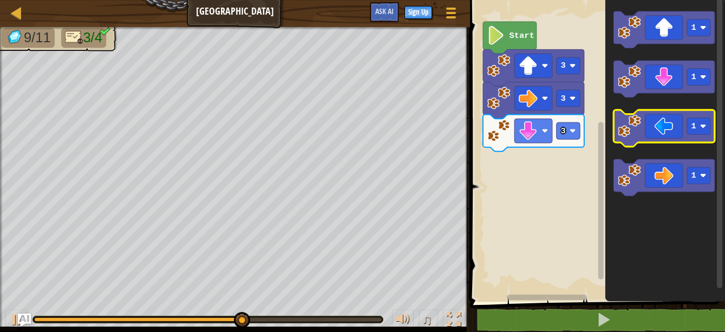
click at [646, 129] on icon "Blockly Workspace" at bounding box center [663, 128] width 101 height 37
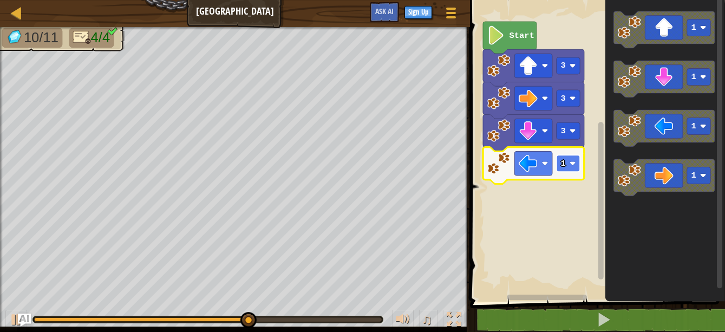
click at [575, 162] on image "Blockly Workspace" at bounding box center [572, 163] width 6 height 6
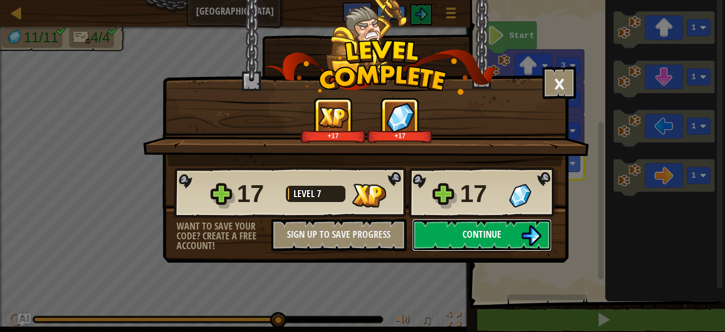
click at [521, 233] on img at bounding box center [531, 235] width 21 height 21
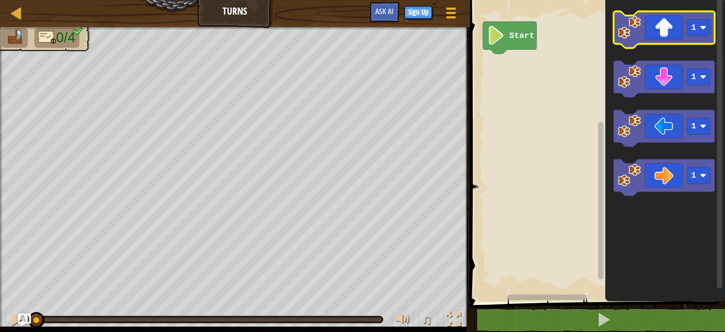
click at [653, 43] on g "1" at bounding box center [663, 29] width 101 height 37
click at [667, 36] on icon "Blockly Workspace" at bounding box center [663, 29] width 101 height 37
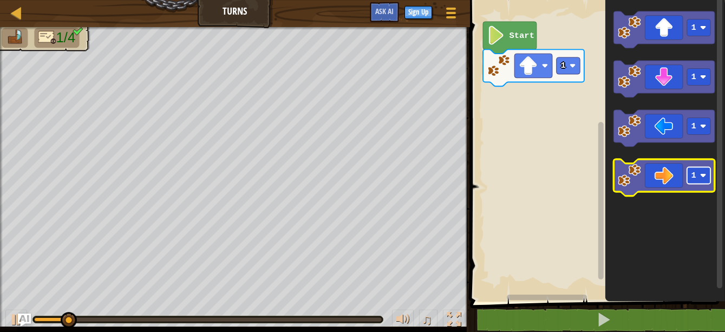
click at [688, 182] on rect "Blockly Workspace" at bounding box center [698, 175] width 23 height 17
click at [673, 183] on icon "Blockly Workspace" at bounding box center [663, 177] width 101 height 37
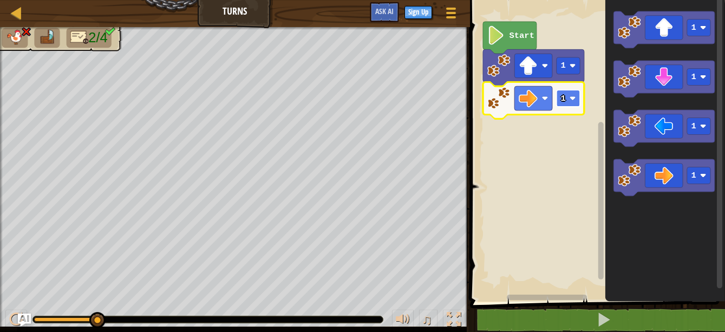
click at [563, 94] on text "1" at bounding box center [562, 99] width 5 height 10
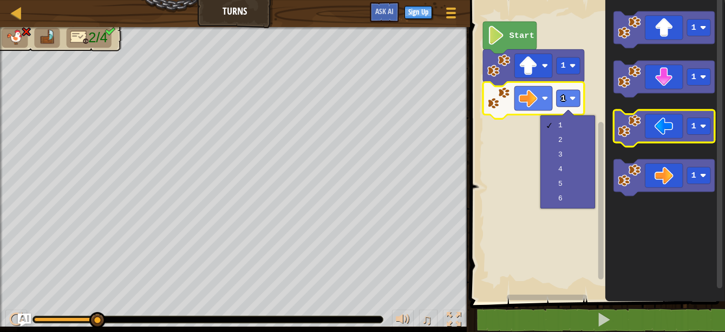
click at [650, 134] on icon "Blockly Workspace" at bounding box center [663, 128] width 101 height 37
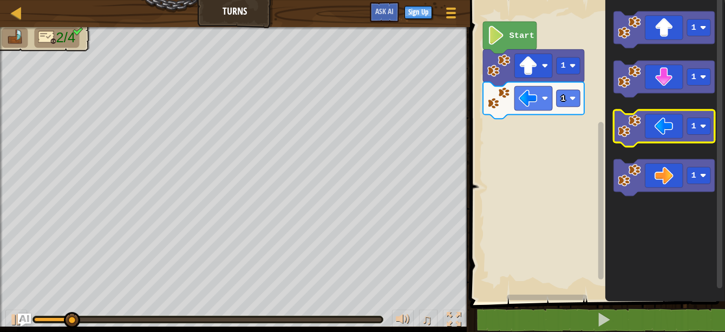
click at [636, 136] on image "Blockly Workspace" at bounding box center [629, 125] width 23 height 23
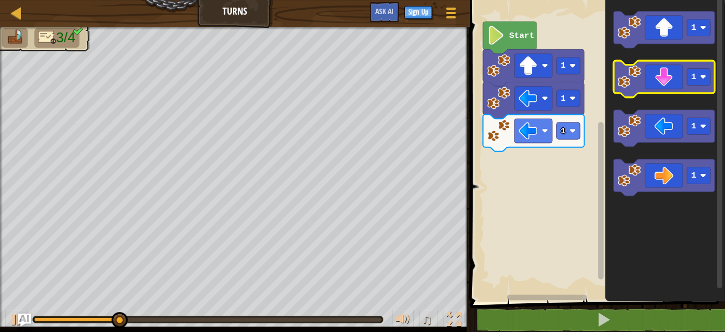
click at [660, 85] on icon "Blockly Workspace" at bounding box center [663, 79] width 101 height 37
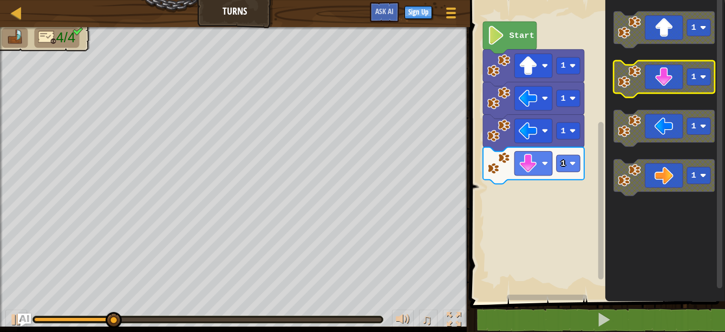
click at [661, 84] on icon "Blockly Workspace" at bounding box center [663, 79] width 101 height 37
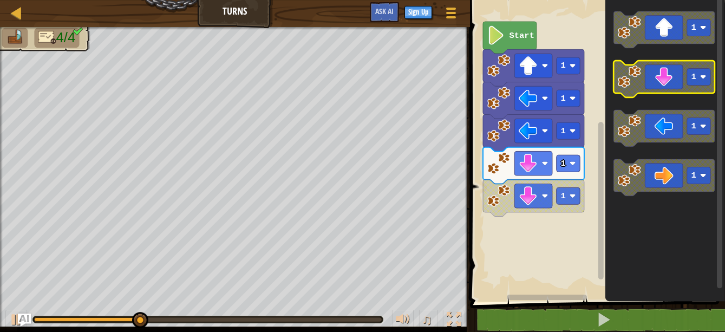
click at [661, 84] on icon "Blockly Workspace" at bounding box center [663, 79] width 101 height 37
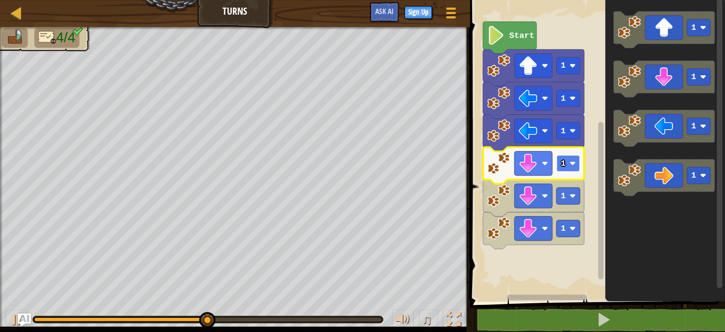
click at [574, 162] on image "Blockly Workspace" at bounding box center [572, 163] width 6 height 6
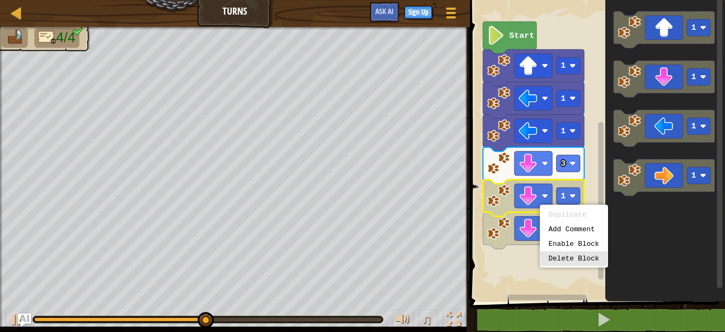
drag, startPoint x: 559, startPoint y: 257, endPoint x: 554, endPoint y: 249, distance: 8.7
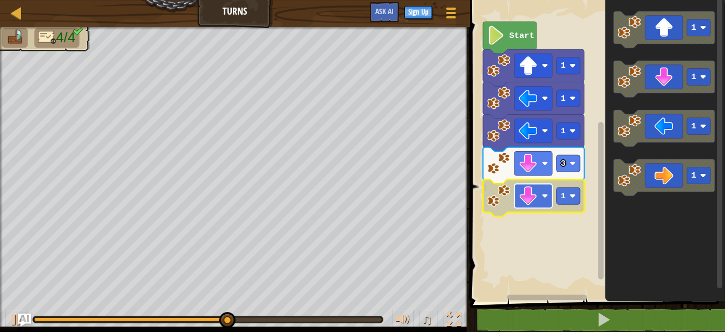
click at [540, 198] on rect "Blockly Workspace" at bounding box center [533, 196] width 38 height 24
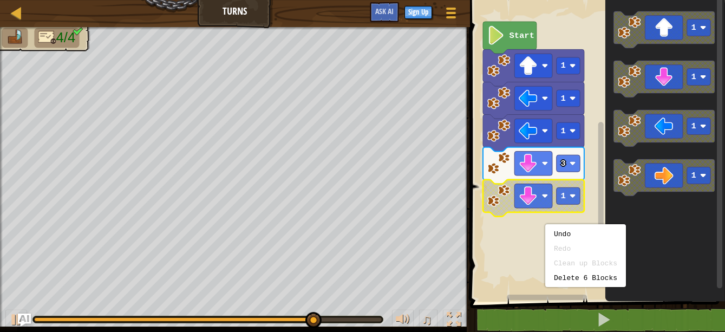
click at [525, 265] on rect "Blockly Workspace" at bounding box center [596, 148] width 258 height 307
